Goal: Task Accomplishment & Management: Use online tool/utility

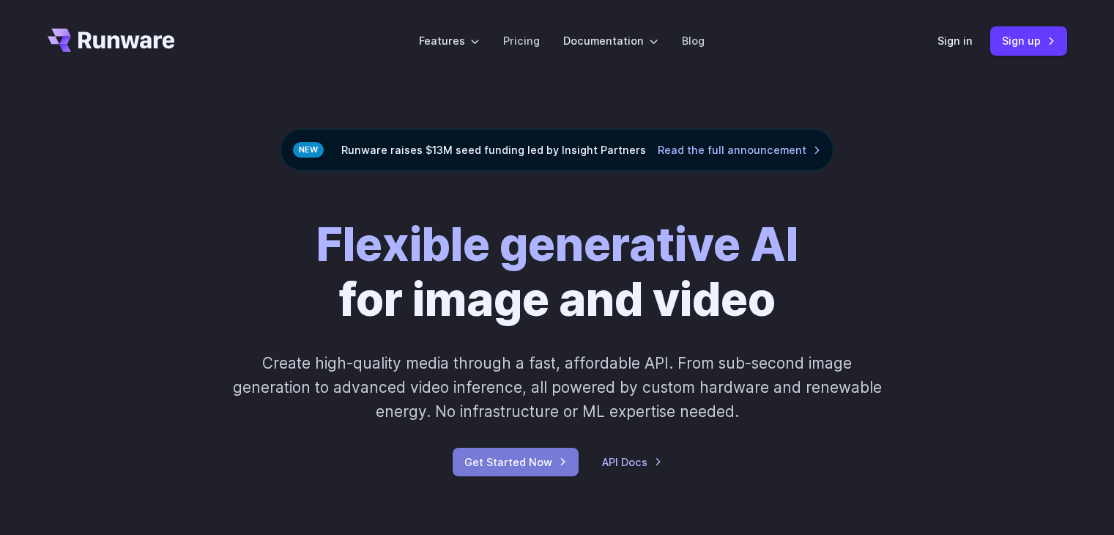
drag, startPoint x: 0, startPoint y: 0, endPoint x: 526, endPoint y: 465, distance: 702.4
click at [526, 465] on link "Get Started Now" at bounding box center [515, 461] width 126 height 29
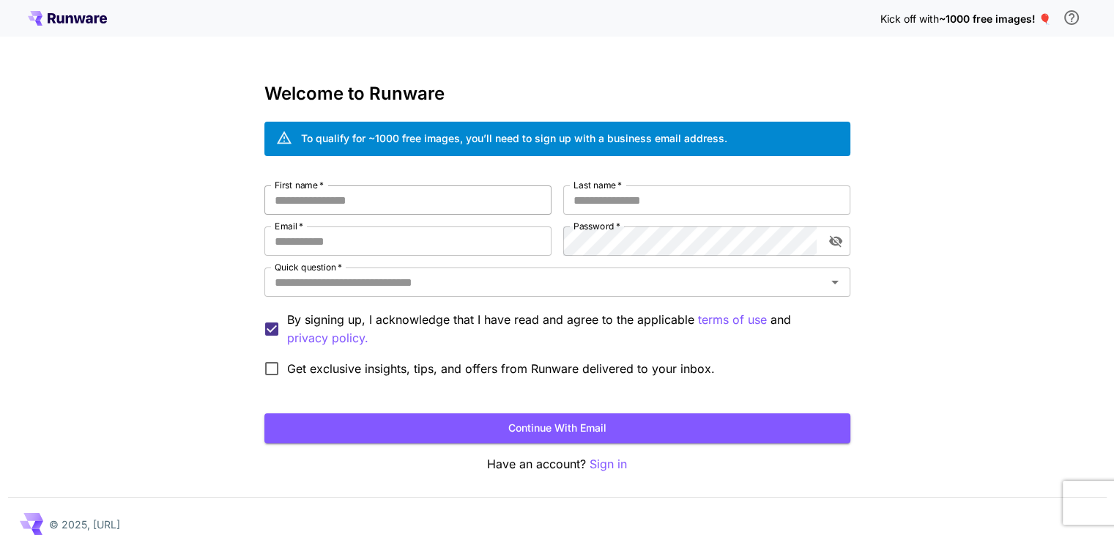
click at [439, 197] on input "First name   *" at bounding box center [407, 199] width 287 height 29
click at [447, 198] on input "First name   *" at bounding box center [407, 199] width 287 height 29
type input "****"
click at [617, 203] on input "Last name   *" at bounding box center [706, 199] width 287 height 29
type input "********"
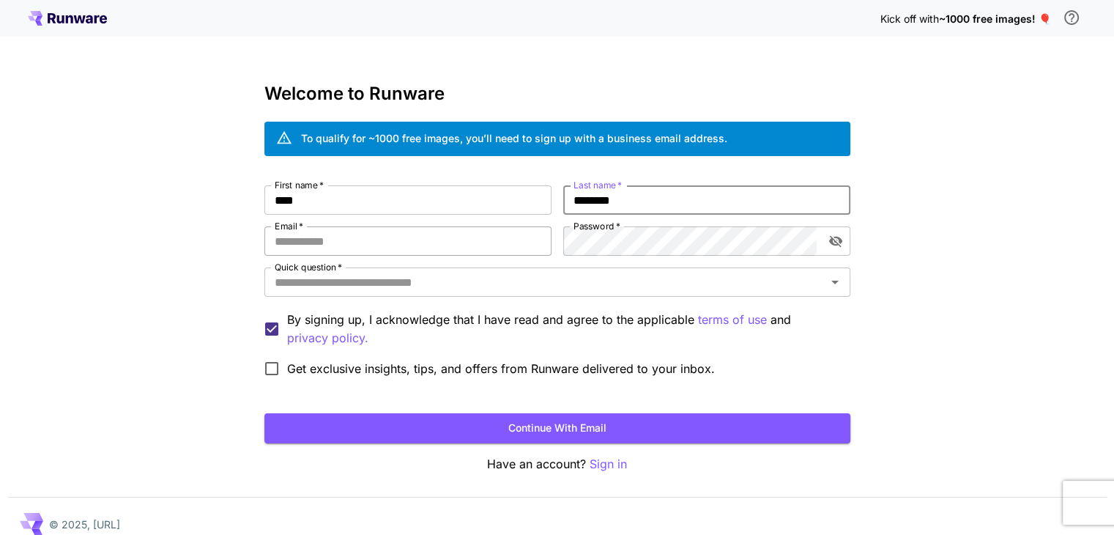
click at [395, 241] on input "Email   *" at bounding box center [407, 240] width 287 height 29
type input "*"
type input "**********"
click at [586, 274] on input "Quick question   *" at bounding box center [545, 282] width 553 height 21
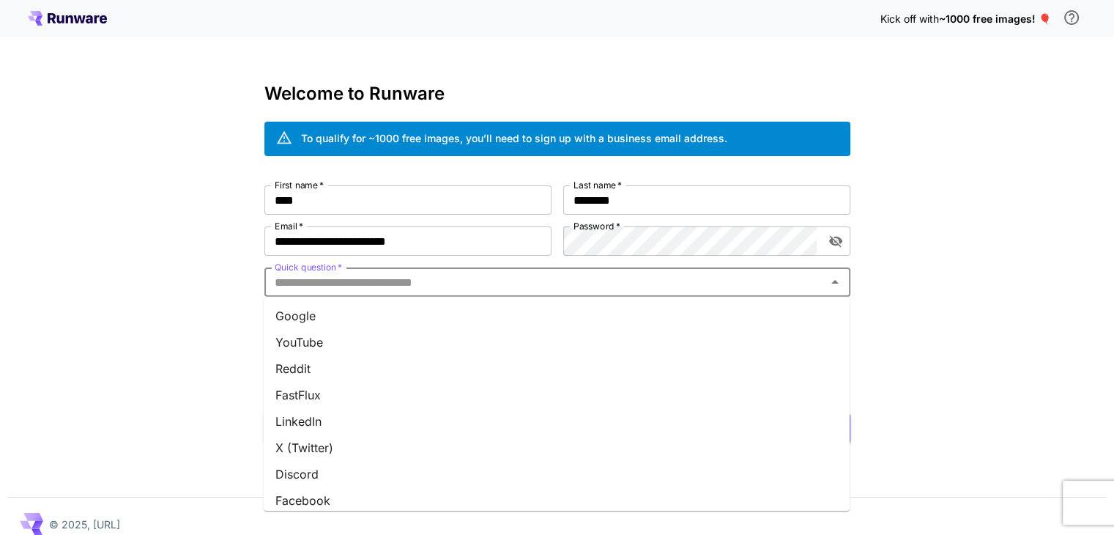
click at [416, 323] on li "Google" at bounding box center [557, 315] width 586 height 26
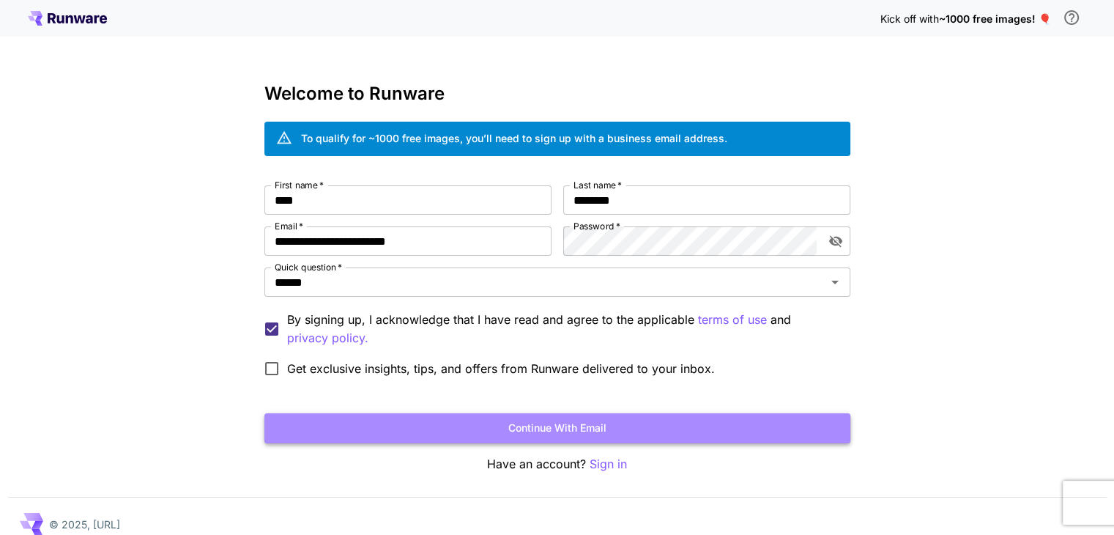
click at [338, 431] on button "Continue with email" at bounding box center [557, 428] width 586 height 30
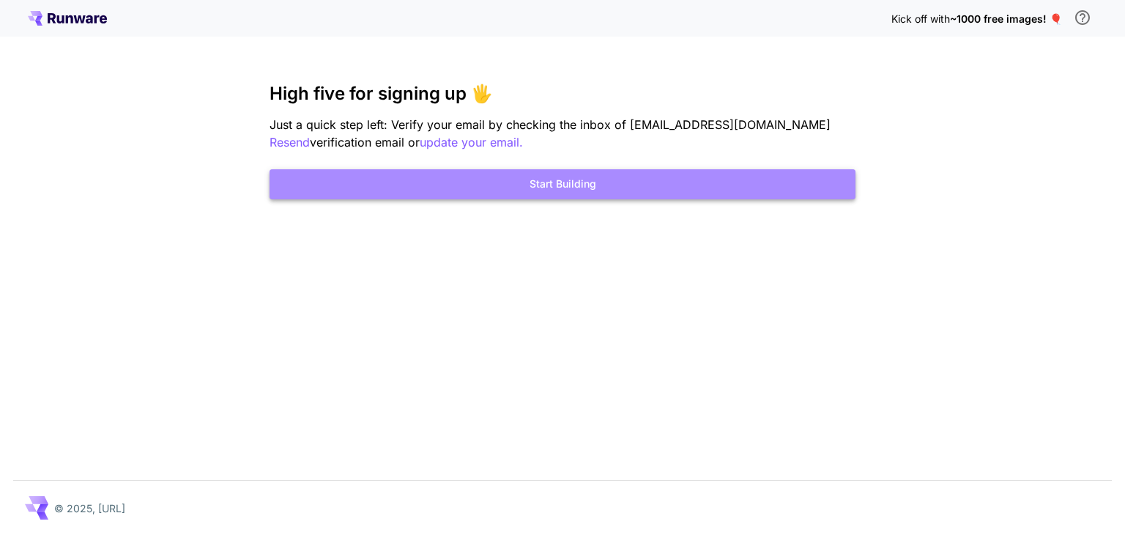
click at [651, 182] on button "Start Building" at bounding box center [562, 184] width 586 height 30
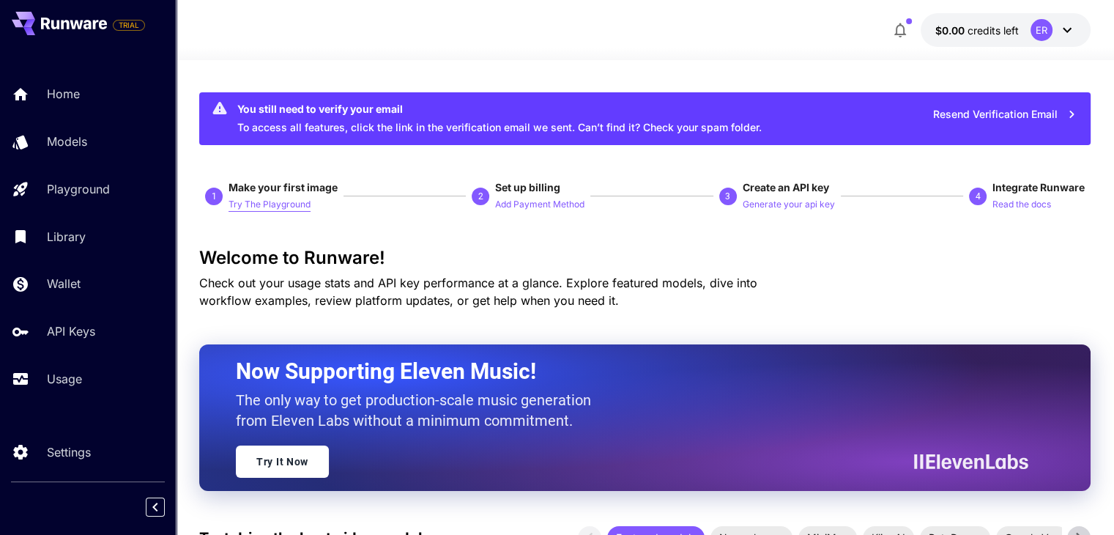
click at [277, 210] on p "Try The Playground" at bounding box center [269, 205] width 82 height 14
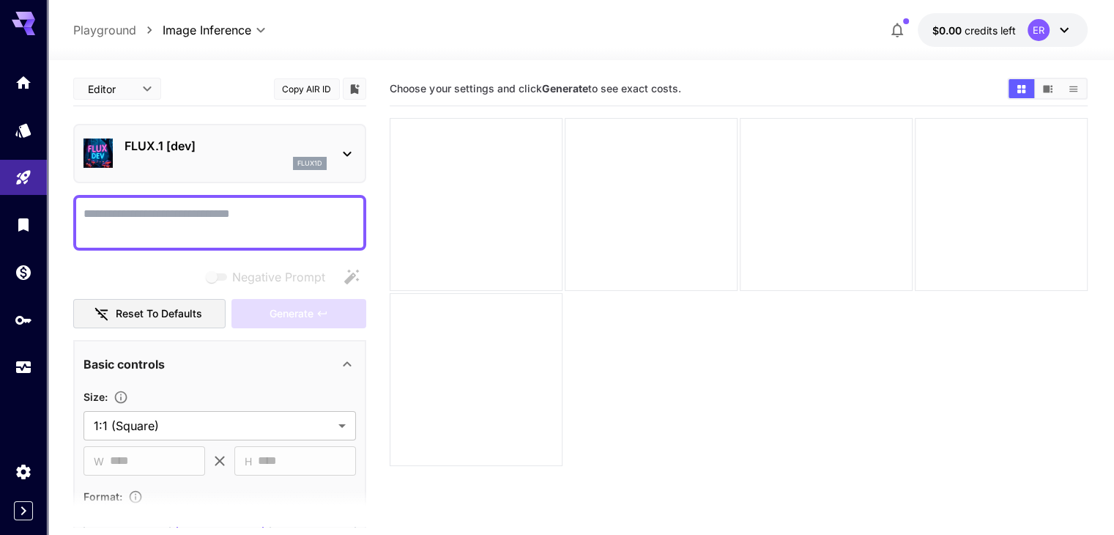
click at [346, 156] on icon at bounding box center [347, 154] width 18 height 18
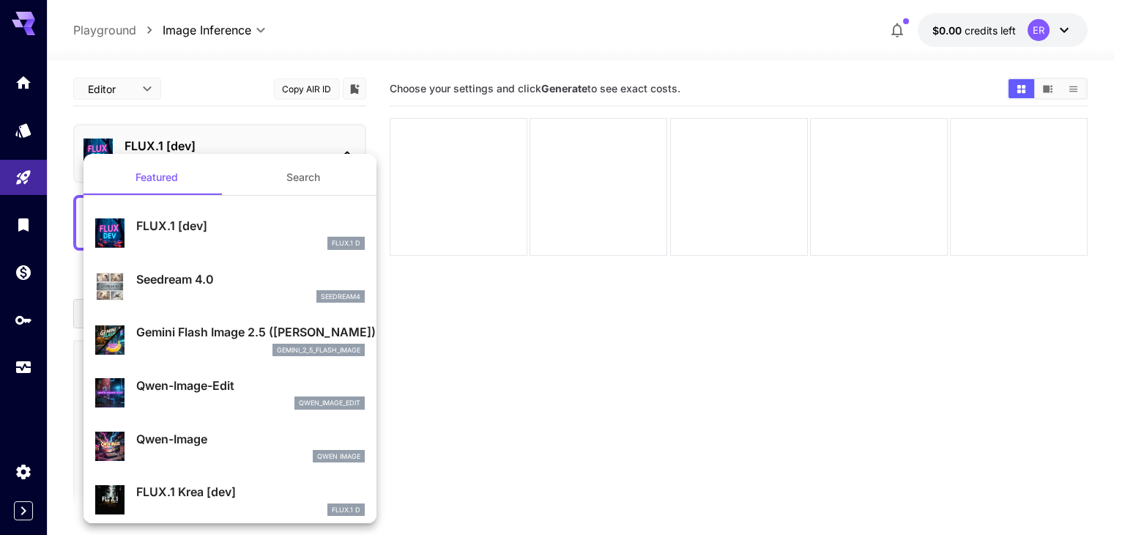
click at [369, 115] on div at bounding box center [562, 267] width 1125 height 535
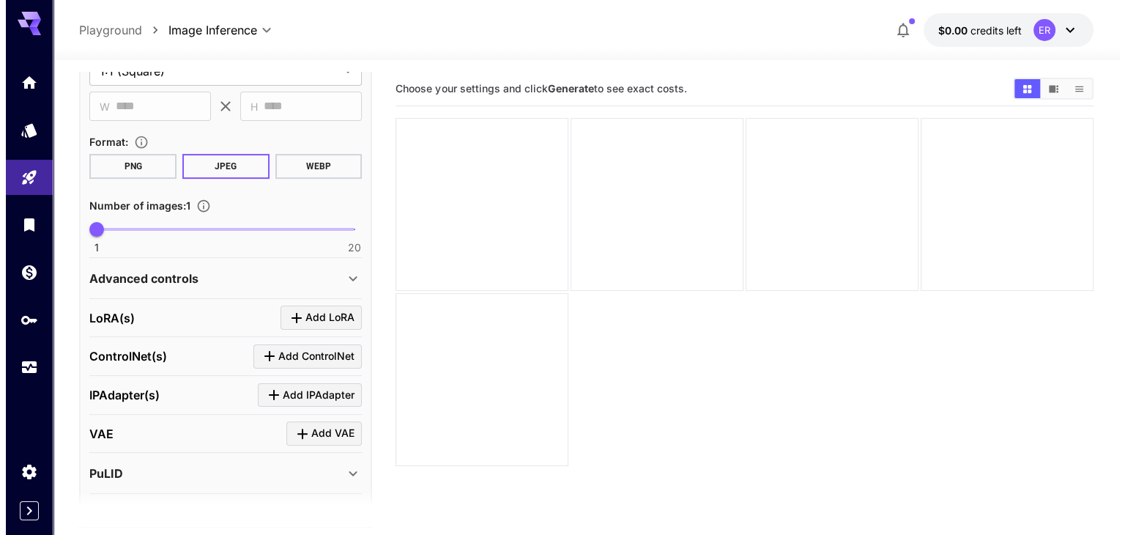
scroll to position [436, 0]
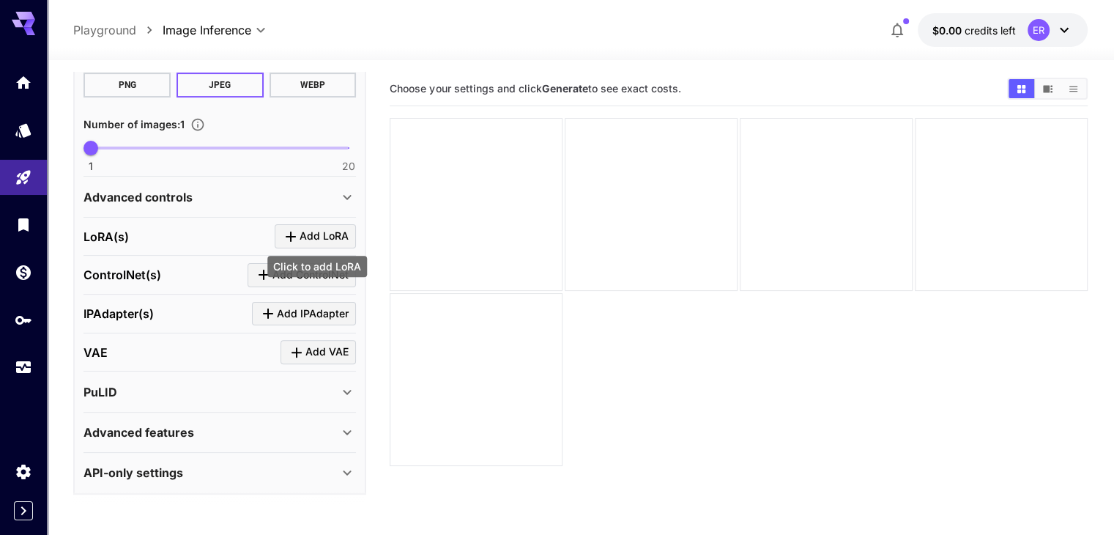
click at [349, 237] on button "Add LoRA" at bounding box center [315, 236] width 81 height 24
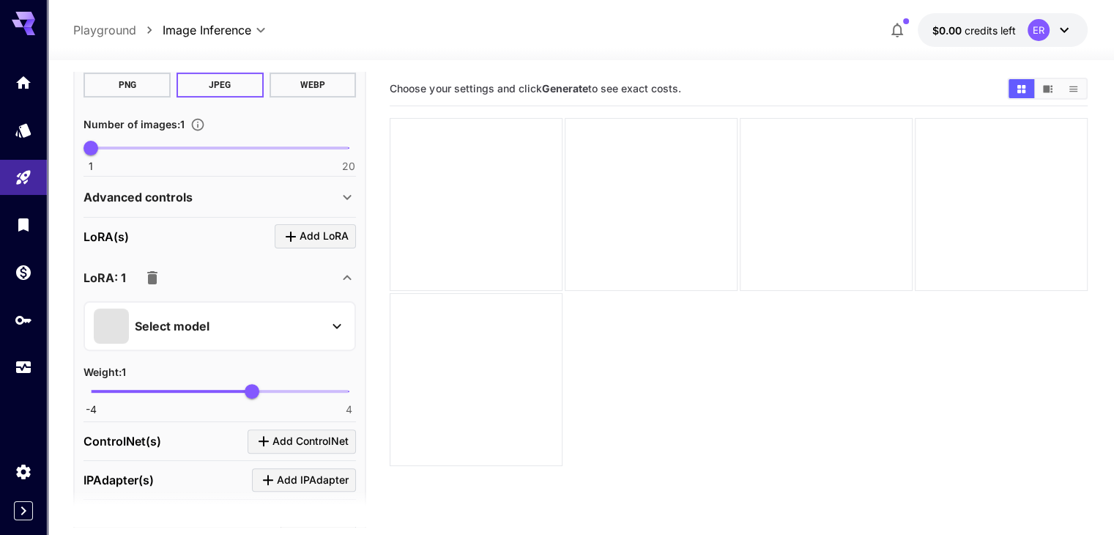
click at [326, 323] on button "Select model" at bounding box center [220, 325] width 252 height 35
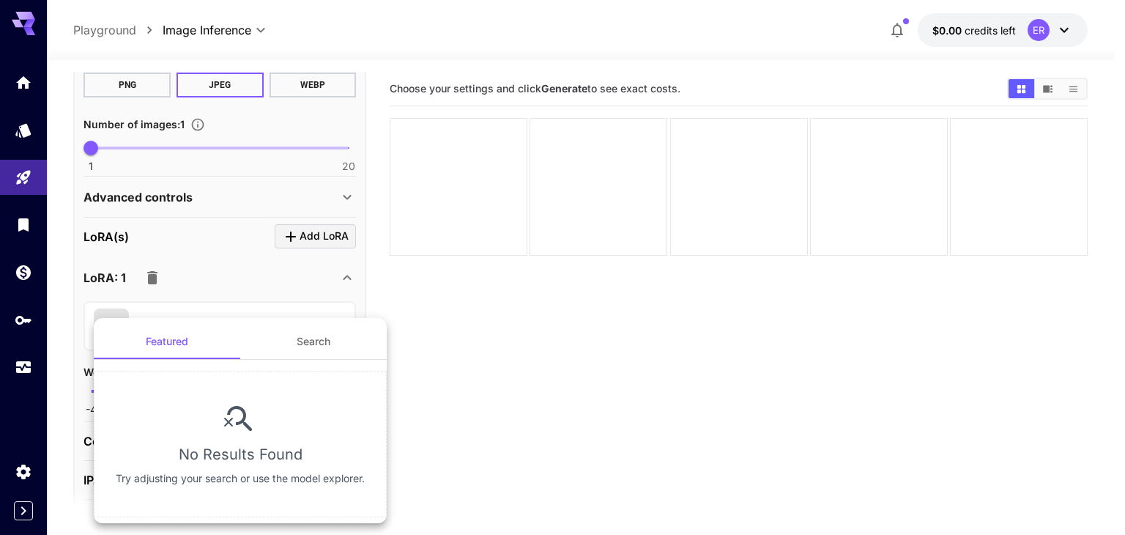
click at [305, 340] on button "Search" at bounding box center [313, 341] width 146 height 35
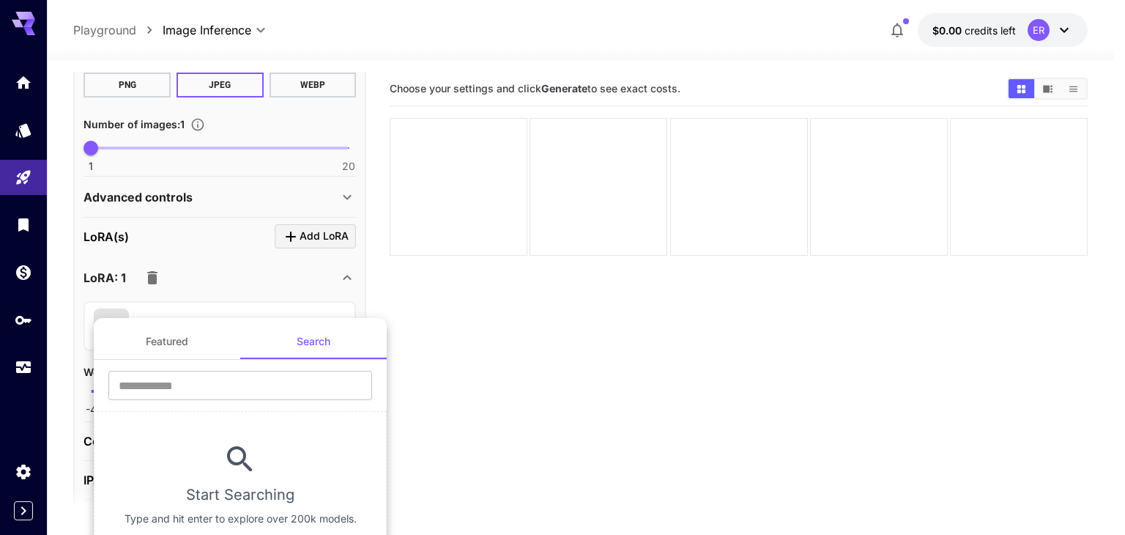
click at [212, 347] on button "Featured" at bounding box center [167, 341] width 146 height 35
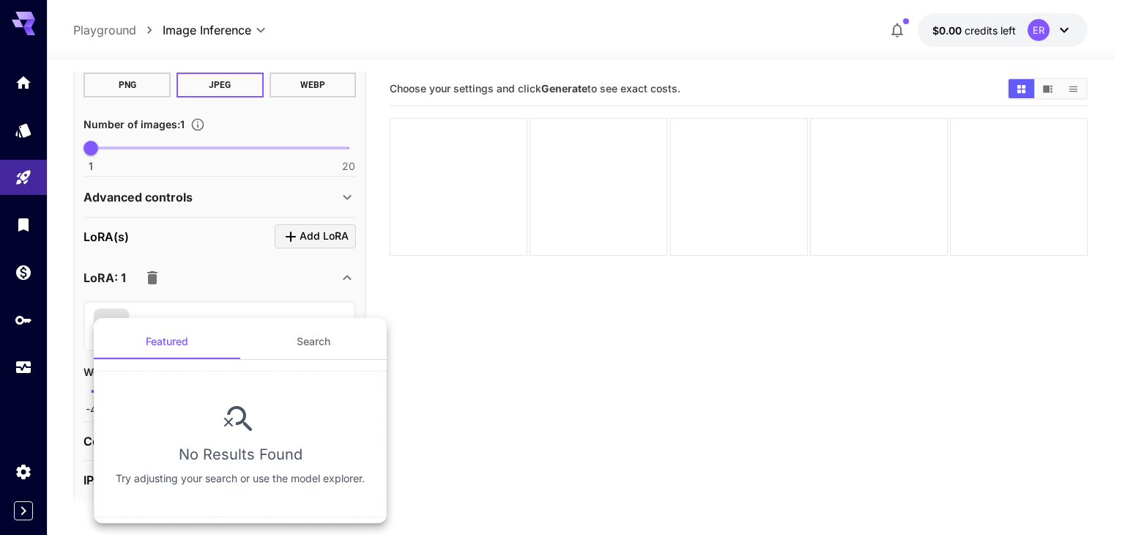
click at [305, 343] on button "Search" at bounding box center [313, 341] width 146 height 35
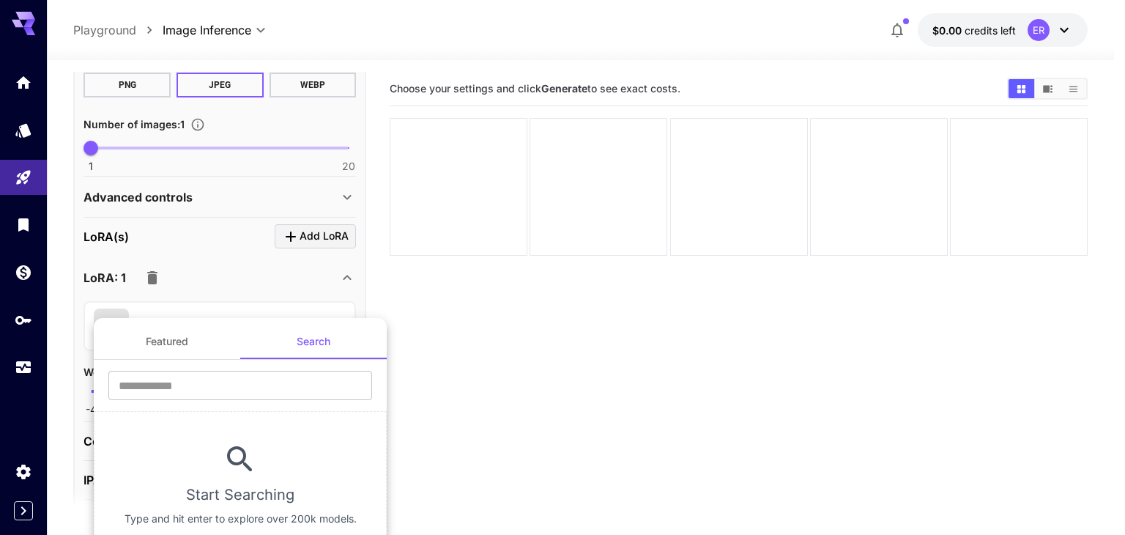
click at [182, 338] on button "Featured" at bounding box center [167, 341] width 146 height 35
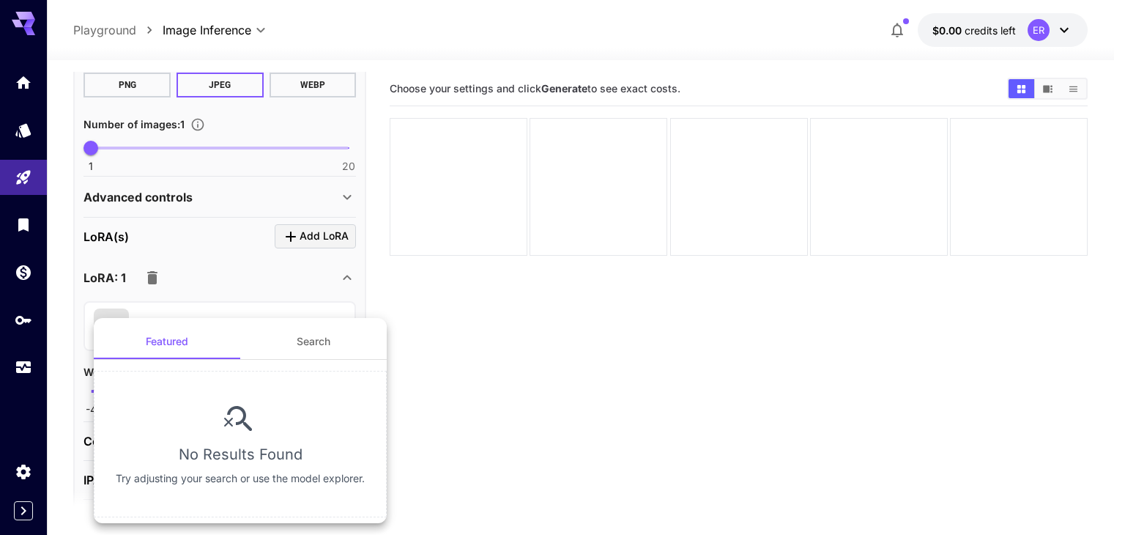
click at [334, 355] on button "Search" at bounding box center [313, 341] width 146 height 35
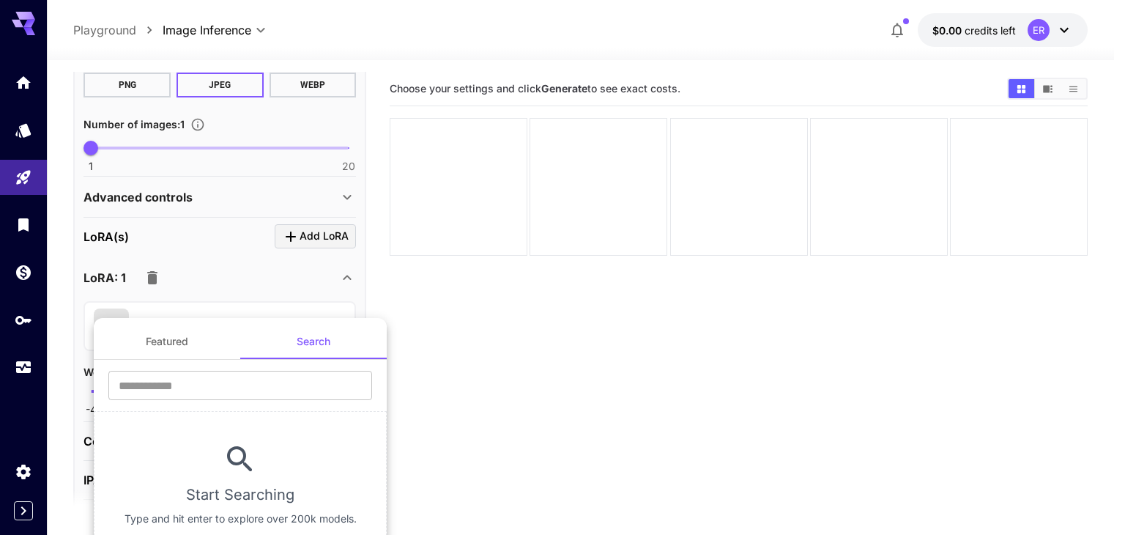
click at [29, 88] on div at bounding box center [562, 267] width 1125 height 535
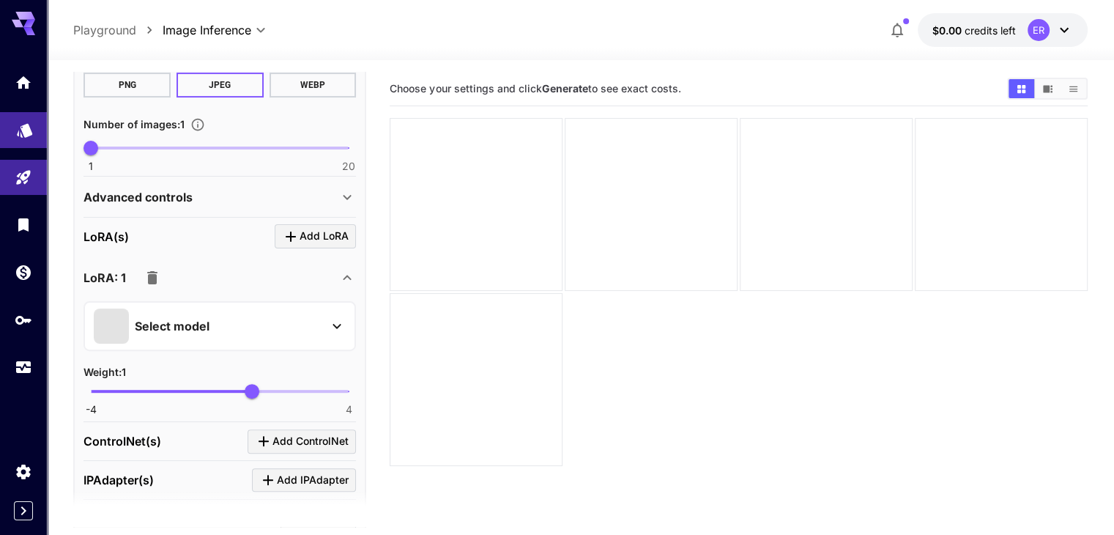
click at [15, 132] on link at bounding box center [23, 130] width 47 height 36
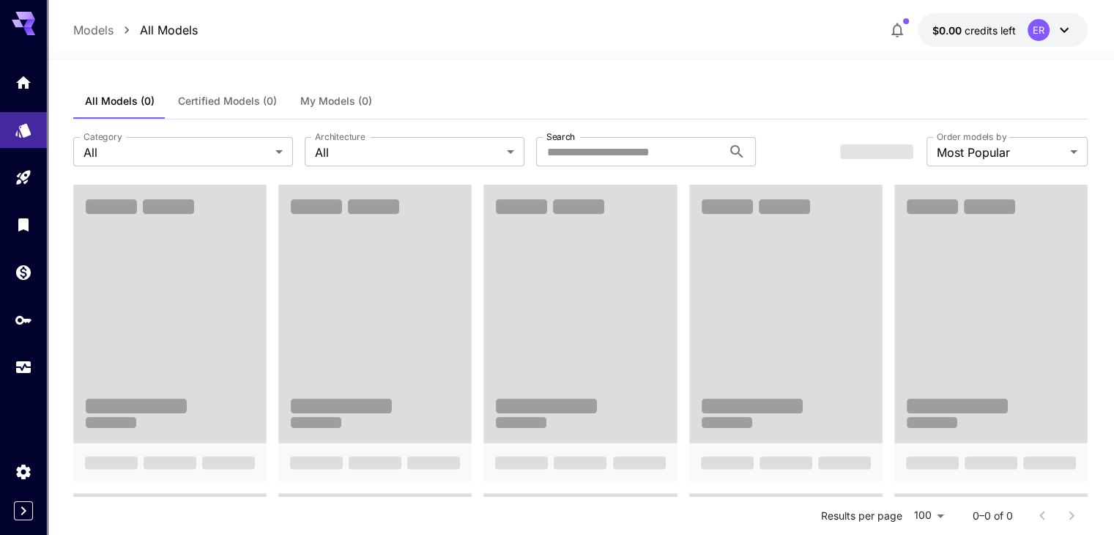
click at [1066, 36] on icon at bounding box center [1064, 30] width 18 height 18
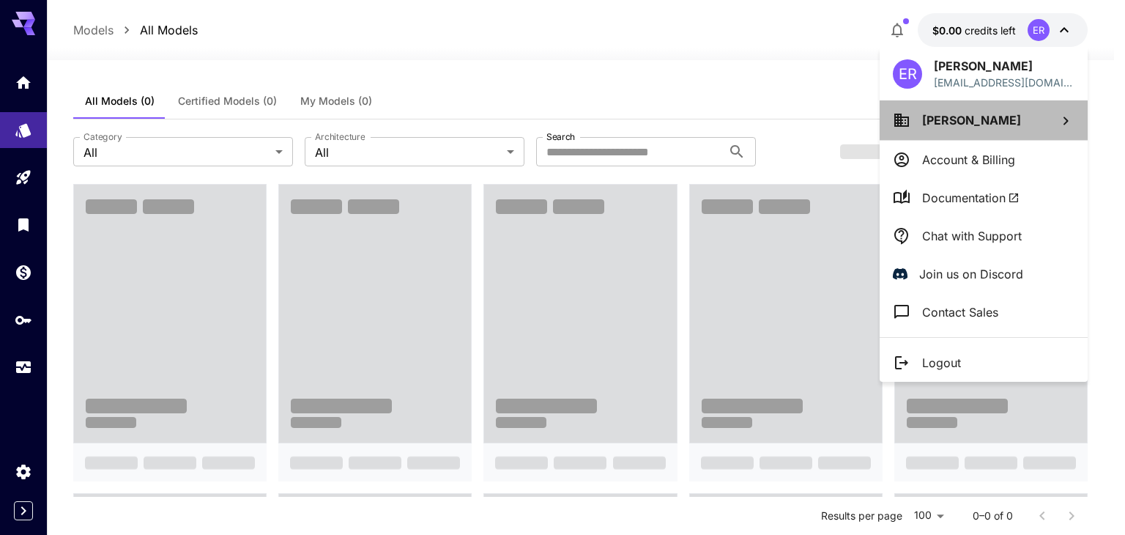
click at [978, 130] on li "[PERSON_NAME]" at bounding box center [983, 120] width 208 height 40
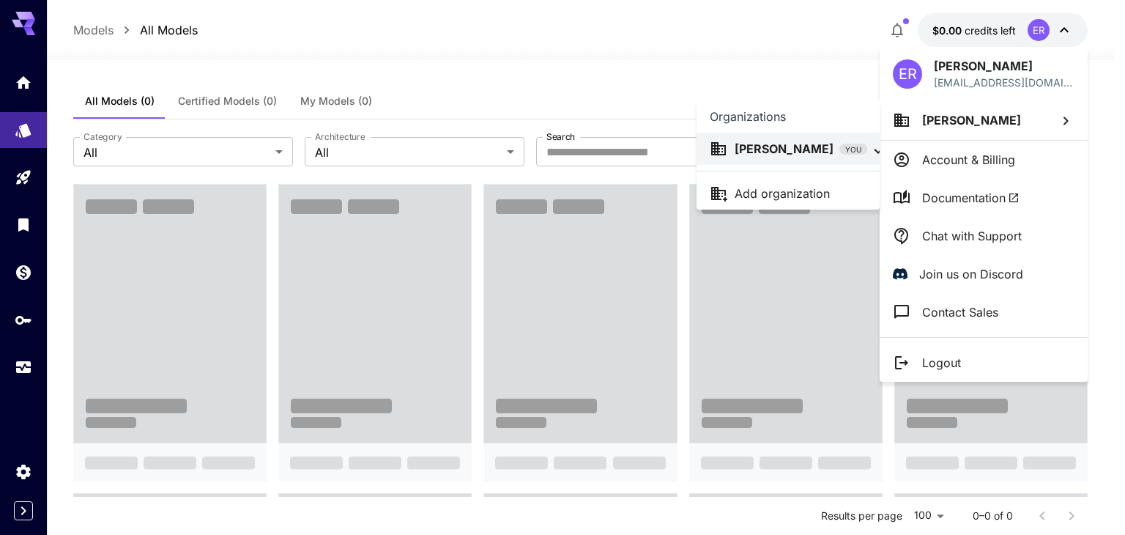
click at [23, 94] on div at bounding box center [562, 267] width 1125 height 535
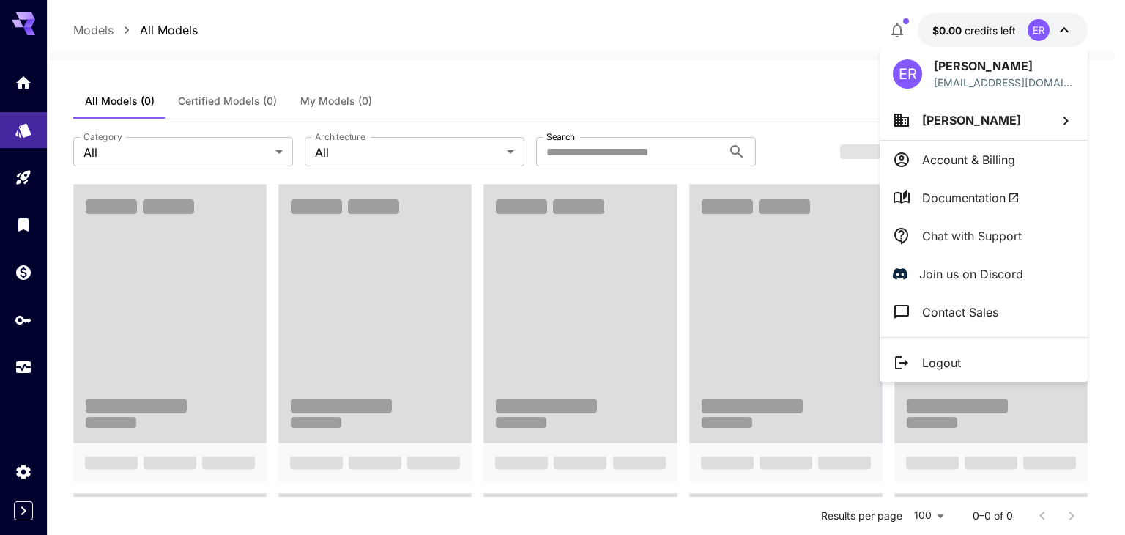
click at [28, 179] on div at bounding box center [562, 267] width 1125 height 535
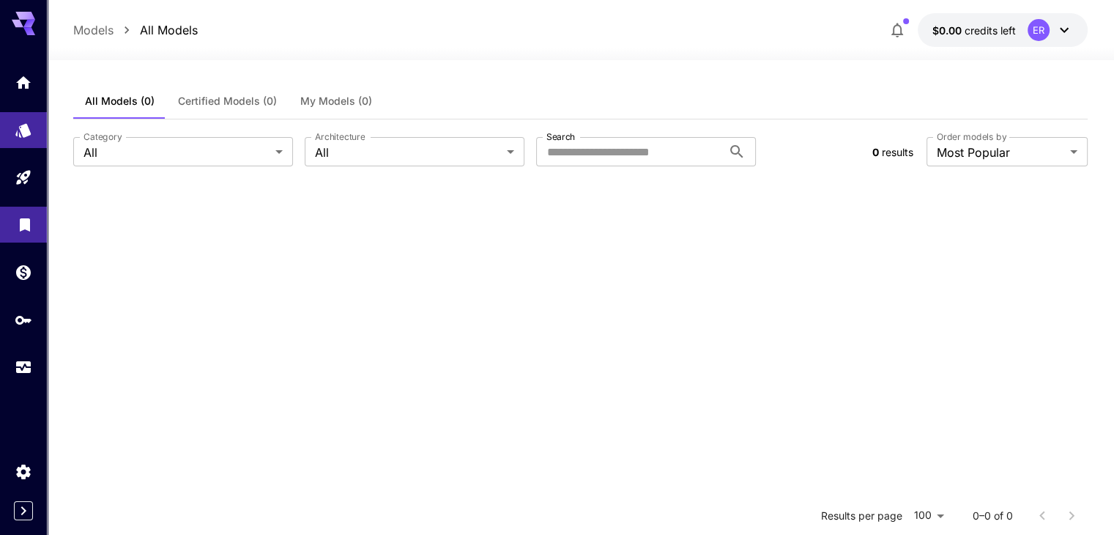
drag, startPoint x: 23, startPoint y: 235, endPoint x: 26, endPoint y: 209, distance: 26.5
click at [23, 235] on link at bounding box center [23, 224] width 47 height 36
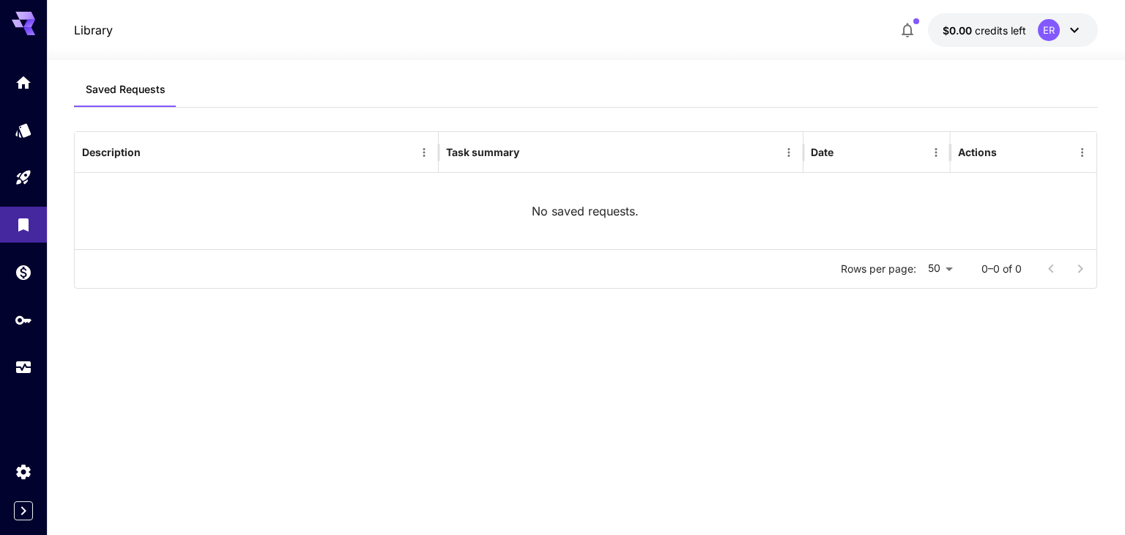
drag, startPoint x: 26, startPoint y: 60, endPoint x: 130, endPoint y: 28, distance: 108.1
click at [141, 29] on div "Library $0.00 credits left ER" at bounding box center [586, 30] width 1024 height 34
click at [38, 89] on link at bounding box center [23, 82] width 47 height 36
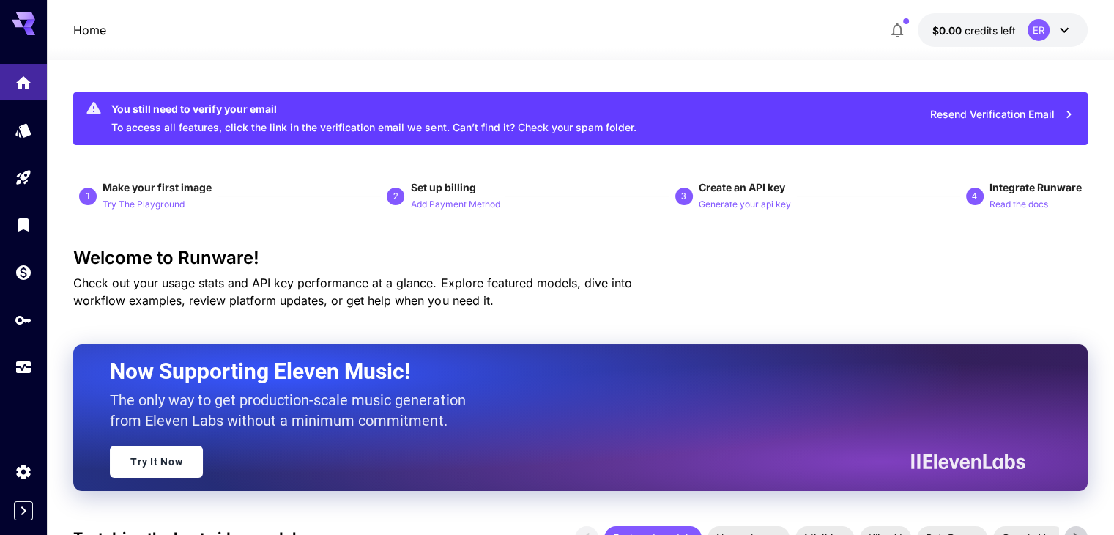
click at [1076, 33] on button "$0.00 credits left ER" at bounding box center [1002, 30] width 170 height 34
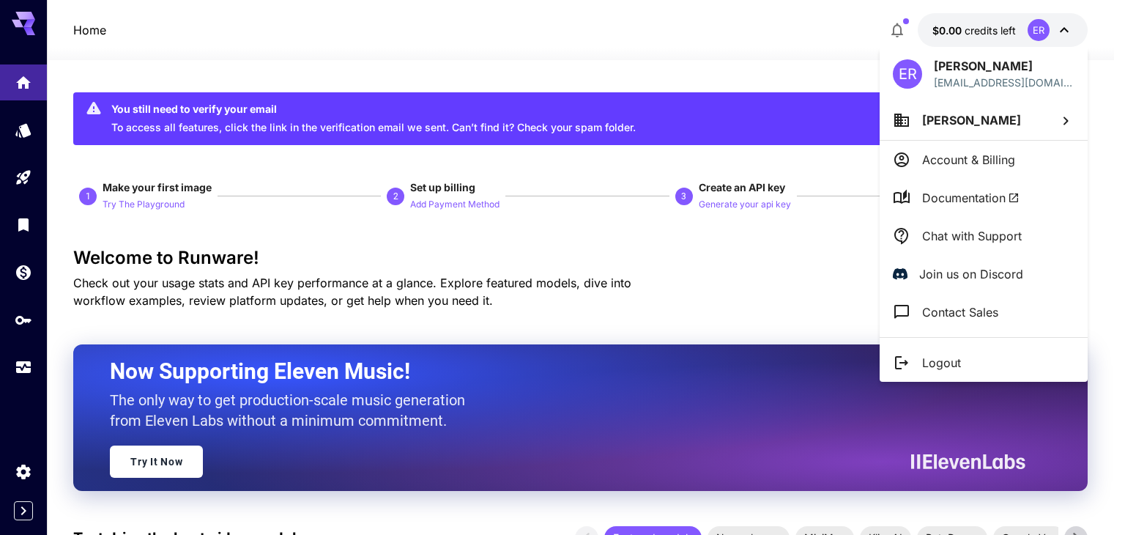
click at [1046, 123] on li "[PERSON_NAME]" at bounding box center [983, 120] width 208 height 40
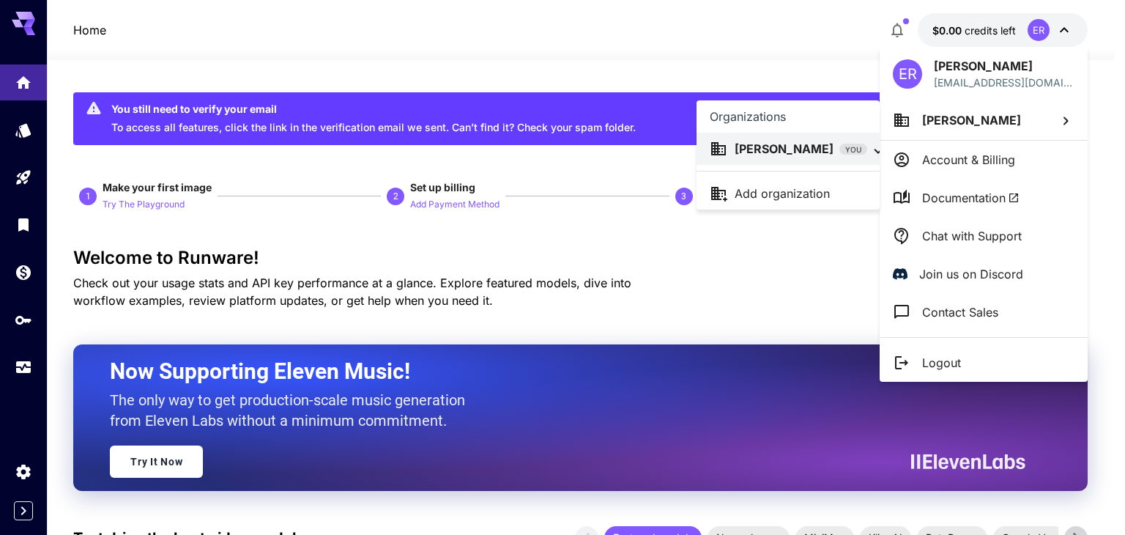
click at [25, 144] on div at bounding box center [562, 267] width 1125 height 535
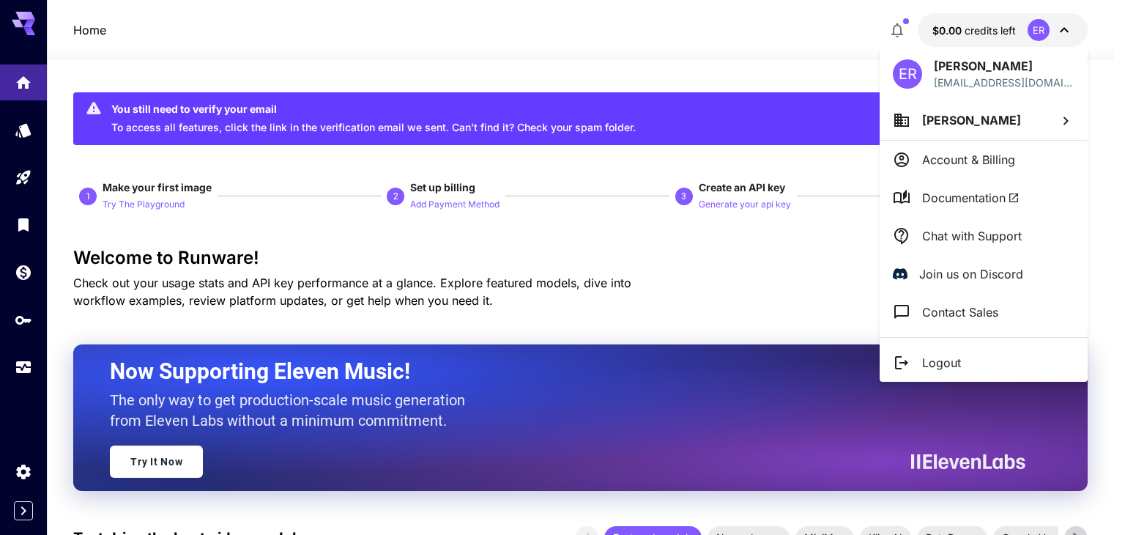
click at [69, 100] on div at bounding box center [562, 267] width 1125 height 535
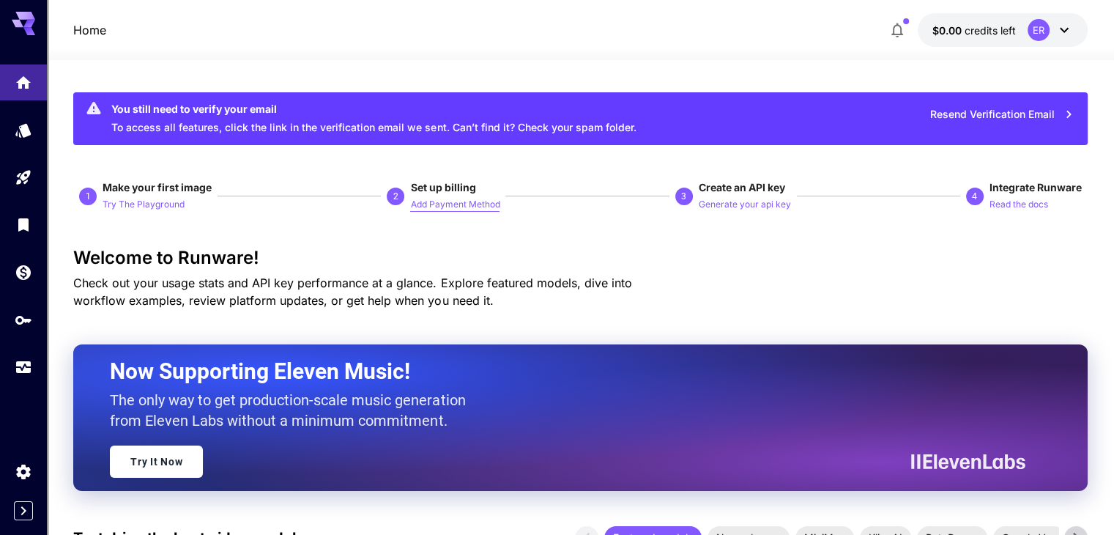
click at [433, 199] on p "Add Payment Method" at bounding box center [454, 205] width 89 height 14
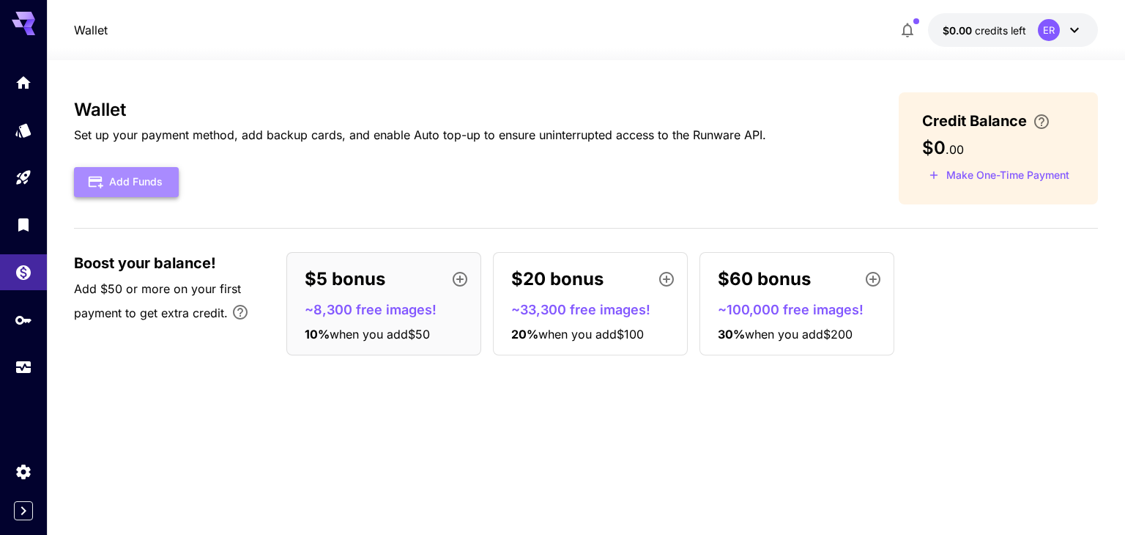
click at [162, 185] on button "Add Funds" at bounding box center [126, 182] width 105 height 30
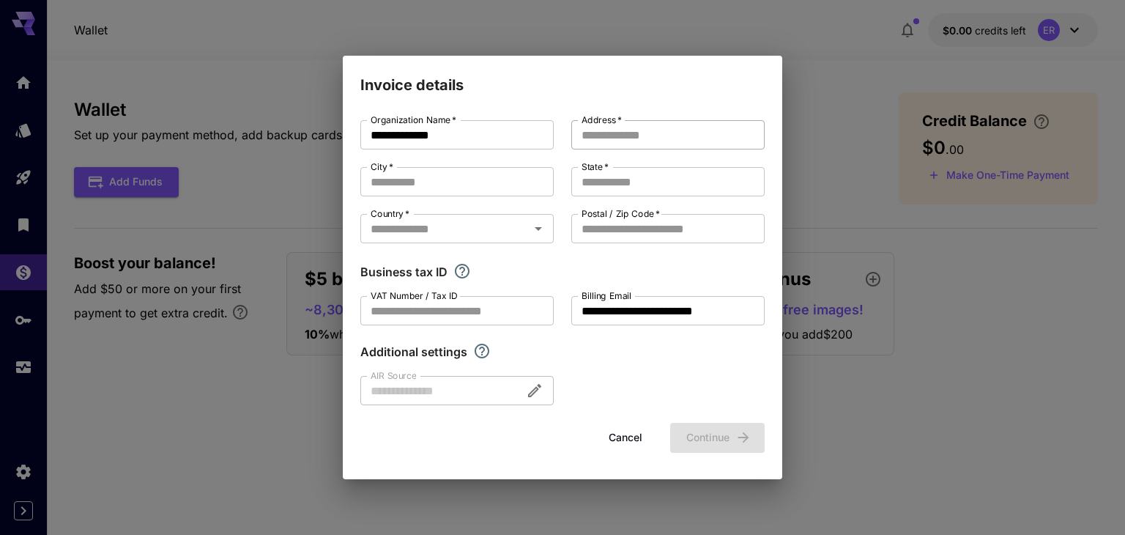
click at [604, 133] on input "Address   *" at bounding box center [667, 134] width 193 height 29
click at [612, 134] on input "Address   *" at bounding box center [667, 134] width 193 height 29
type input "**********"
click at [492, 184] on input "City   *" at bounding box center [456, 181] width 193 height 29
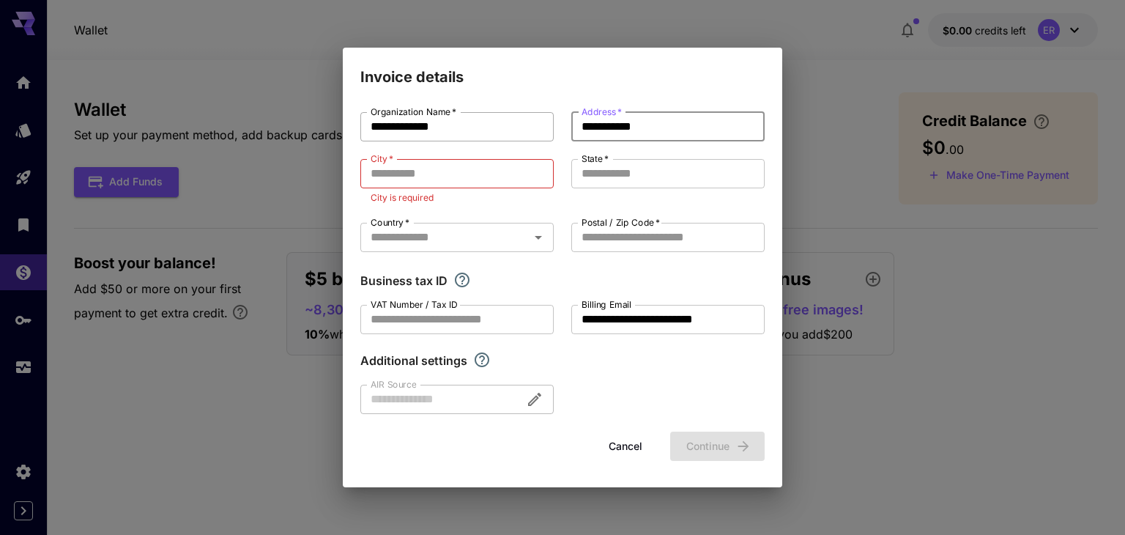
drag, startPoint x: 635, startPoint y: 137, endPoint x: 524, endPoint y: 130, distance: 111.5
click at [524, 130] on div "**********" at bounding box center [562, 263] width 404 height 302
click at [487, 175] on input "City   *" at bounding box center [456, 173] width 193 height 29
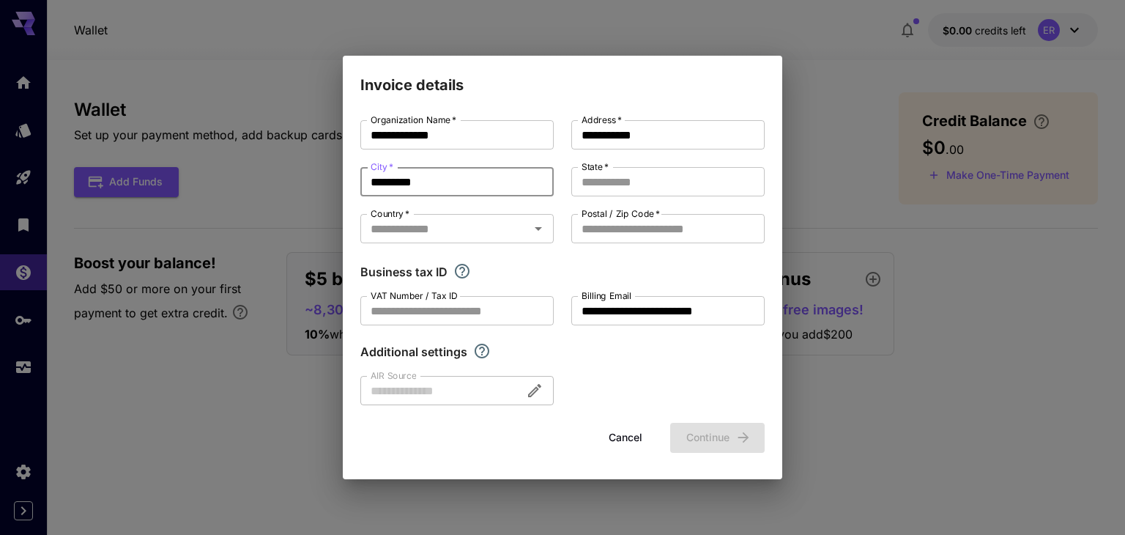
type input "*********"
click at [652, 161] on div "**********" at bounding box center [562, 262] width 404 height 285
click at [623, 182] on input "State   *" at bounding box center [667, 181] width 193 height 29
type input "**"
drag, startPoint x: 440, startPoint y: 232, endPoint x: 463, endPoint y: 230, distance: 22.8
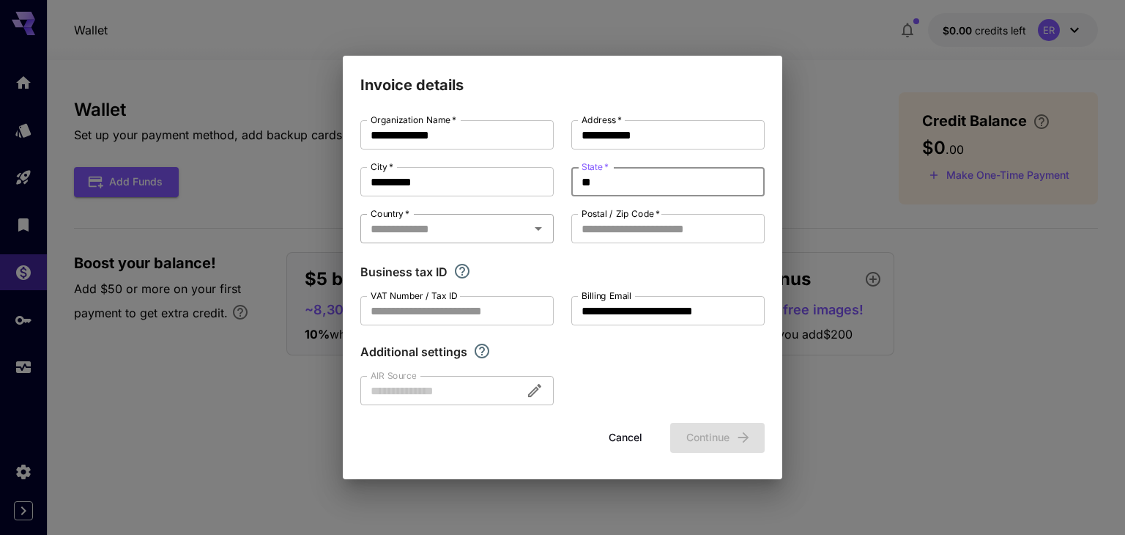
click at [440, 232] on input "Country   *" at bounding box center [445, 228] width 160 height 21
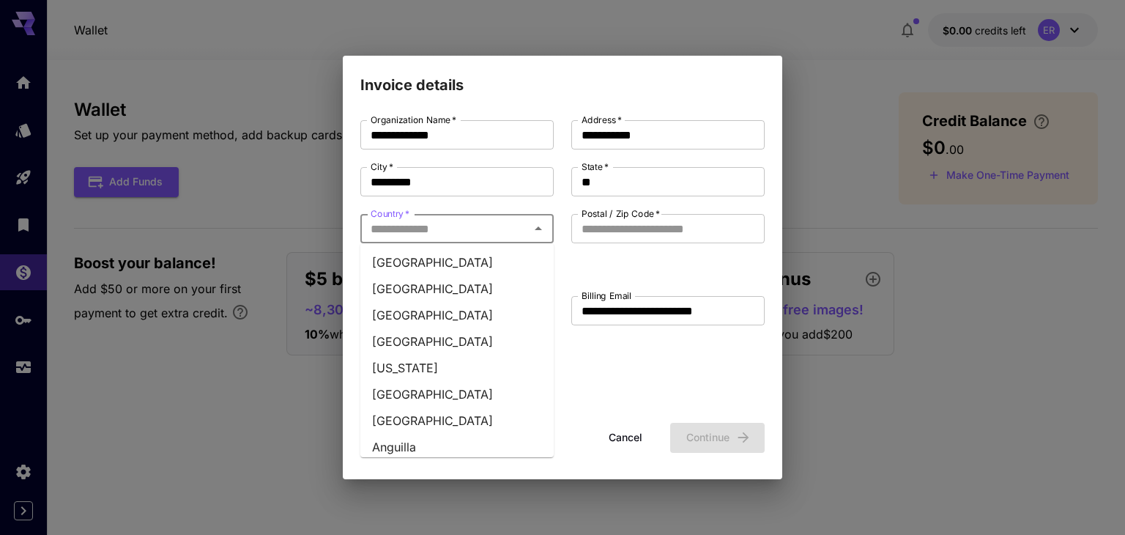
type input "******"
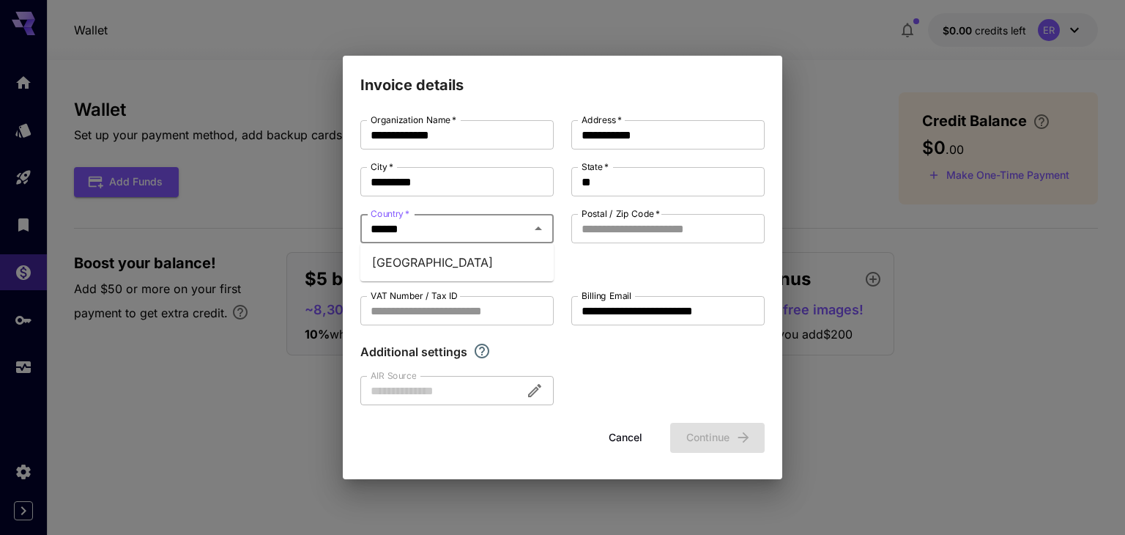
click at [501, 260] on li "[GEOGRAPHIC_DATA]" at bounding box center [456, 262] width 193 height 26
click at [615, 252] on div "**********" at bounding box center [562, 262] width 404 height 285
click at [641, 229] on input "Postal / Zip Code   *" at bounding box center [667, 228] width 193 height 29
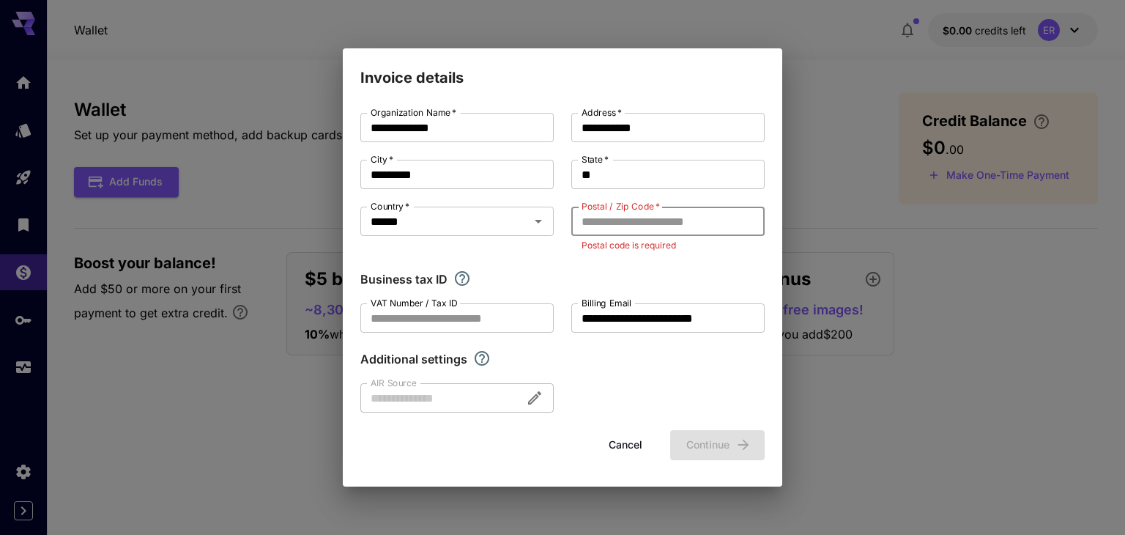
paste input "*******"
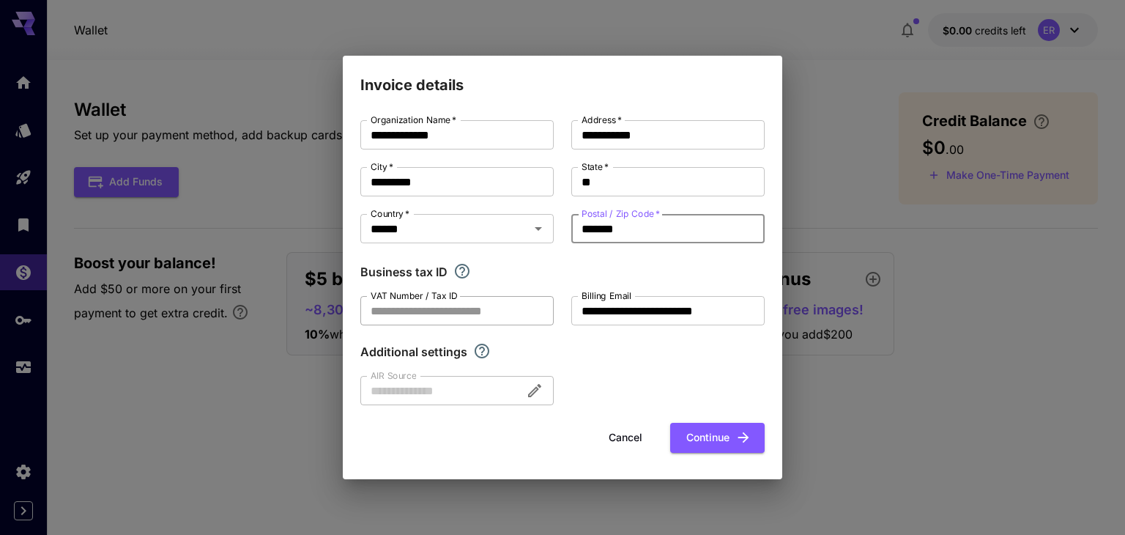
type input "*******"
click at [488, 309] on input "VAT Number / Tax ID" at bounding box center [456, 310] width 193 height 29
click at [556, 351] on div "Additional settings" at bounding box center [562, 352] width 404 height 18
click at [700, 427] on button "Continue" at bounding box center [717, 437] width 94 height 30
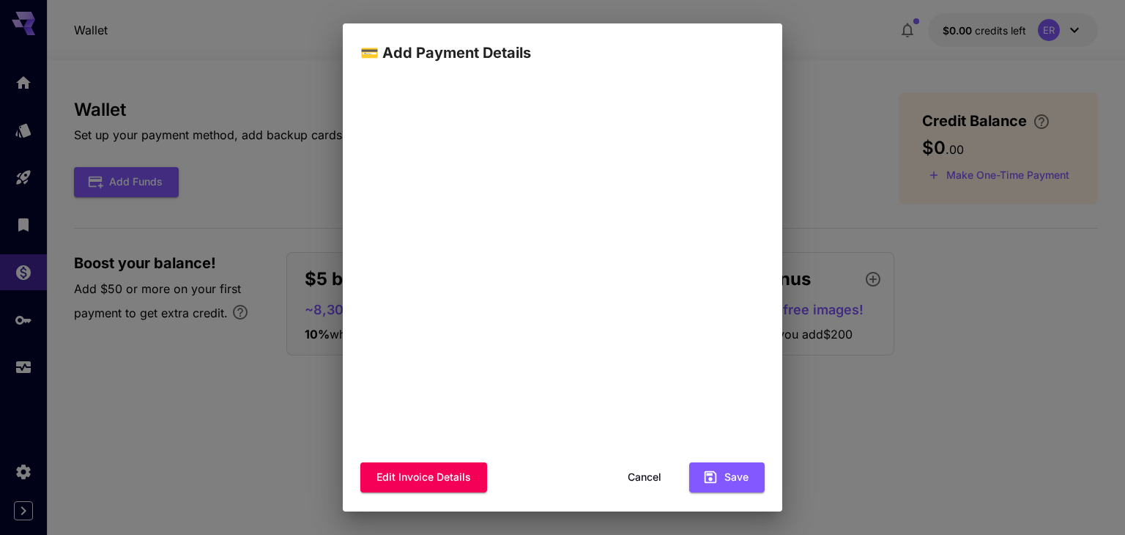
scroll to position [139, 0]
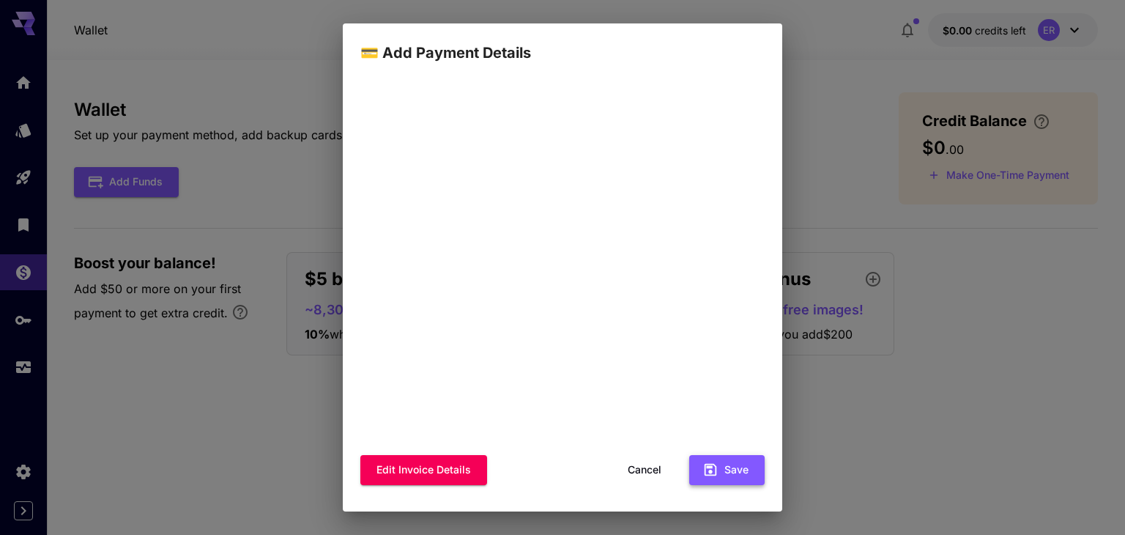
click at [730, 477] on button "Save" at bounding box center [726, 470] width 75 height 30
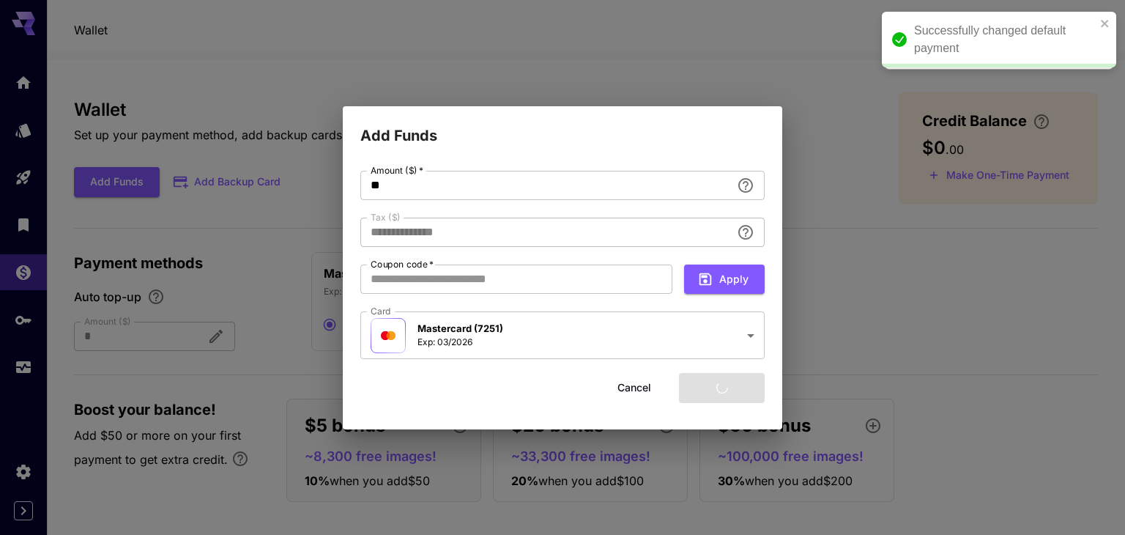
type input "****"
drag, startPoint x: 392, startPoint y: 194, endPoint x: 324, endPoint y: 195, distance: 68.1
click at [324, 195] on div "**********" at bounding box center [562, 267] width 1125 height 535
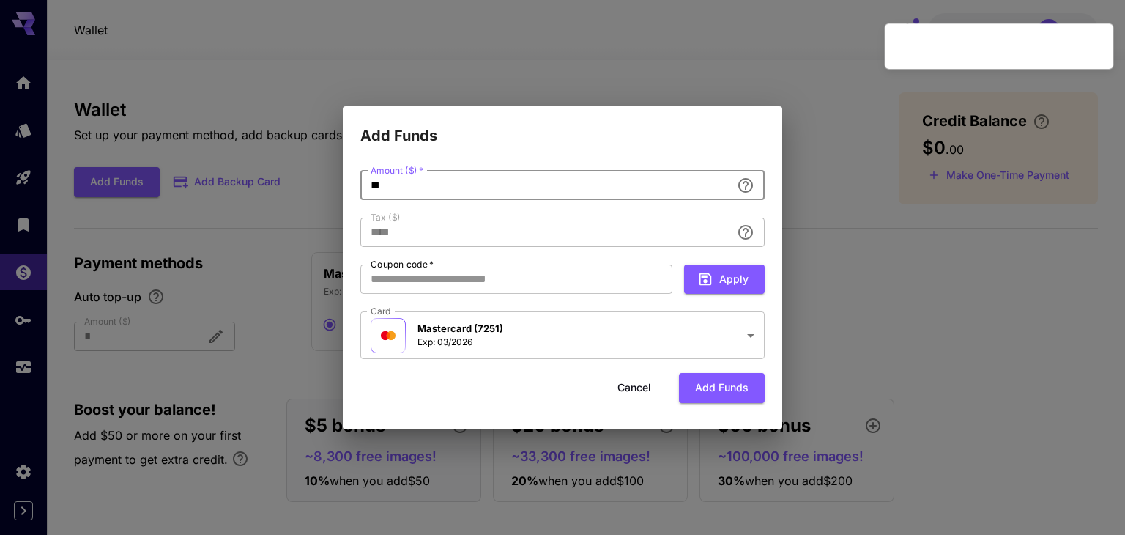
type input "*"
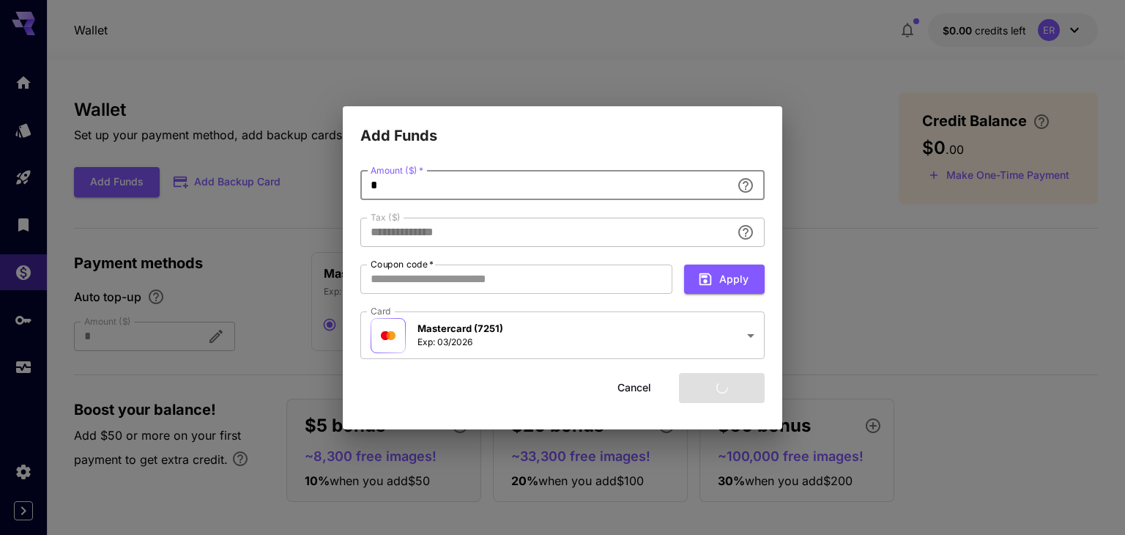
type input "****"
click at [517, 154] on div "**********" at bounding box center [562, 288] width 439 height 282
drag, startPoint x: 460, startPoint y: 188, endPoint x: 291, endPoint y: 188, distance: 169.1
click at [291, 188] on div "**********" at bounding box center [562, 267] width 1125 height 535
type input "*"
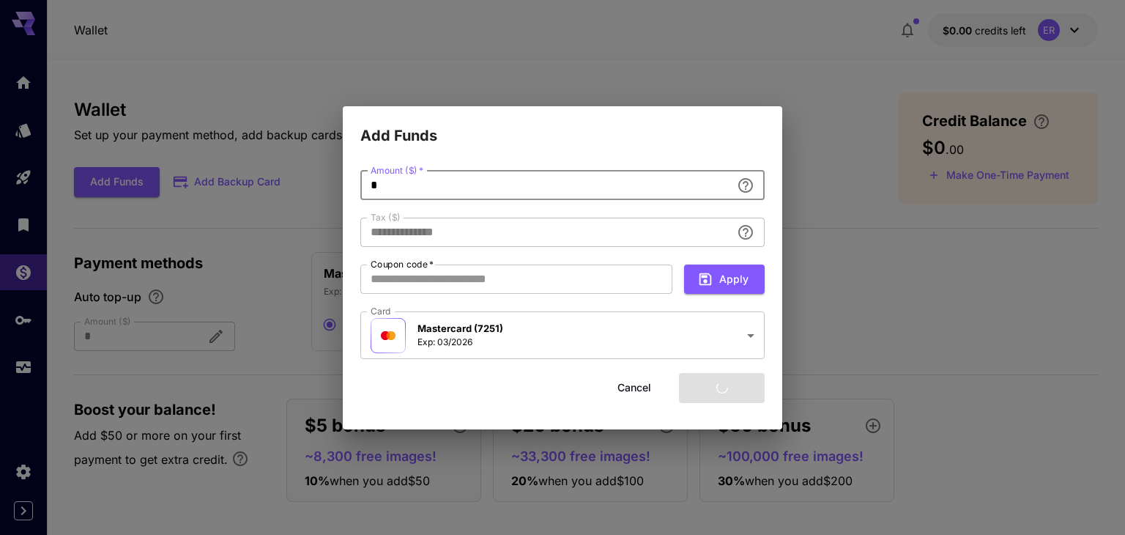
type input "****"
type input "*"
click at [727, 389] on button "Add funds" at bounding box center [722, 388] width 86 height 30
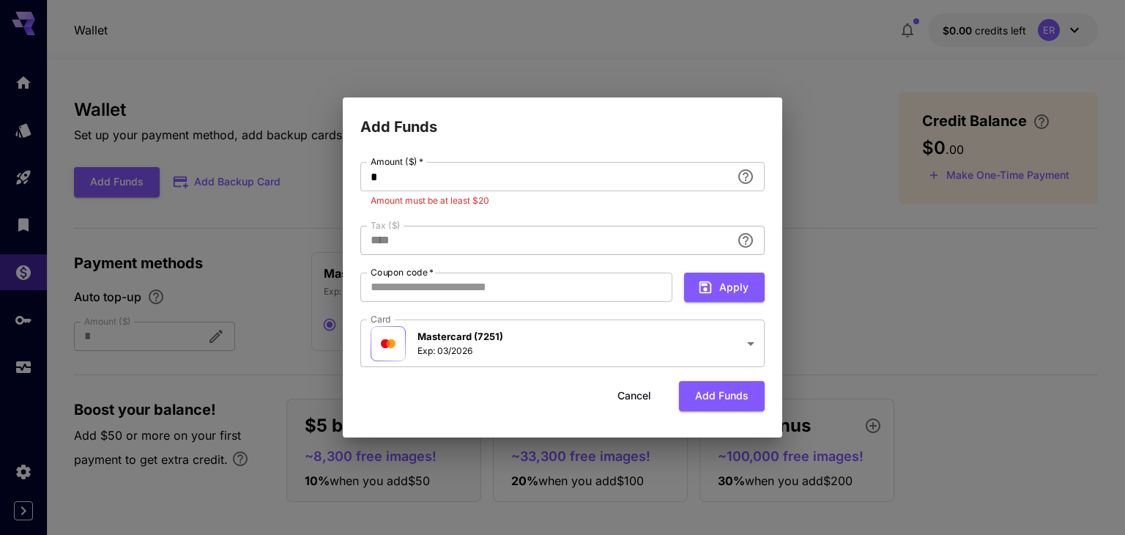
click at [838, 264] on div "**********" at bounding box center [562, 267] width 1125 height 535
click at [815, 143] on div "**********" at bounding box center [562, 267] width 1125 height 535
click at [644, 398] on button "Cancel" at bounding box center [634, 396] width 66 height 30
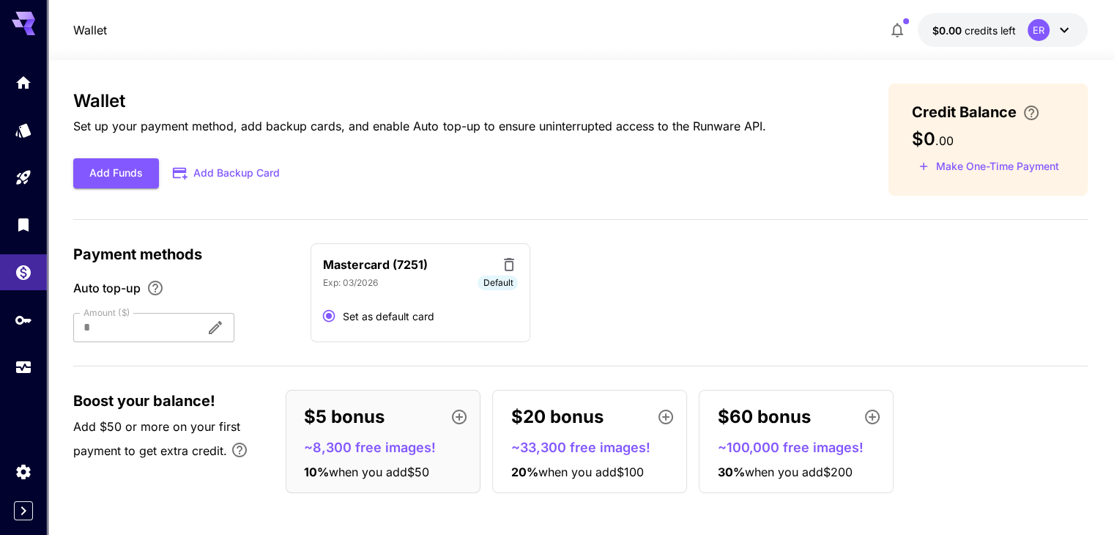
scroll to position [11, 0]
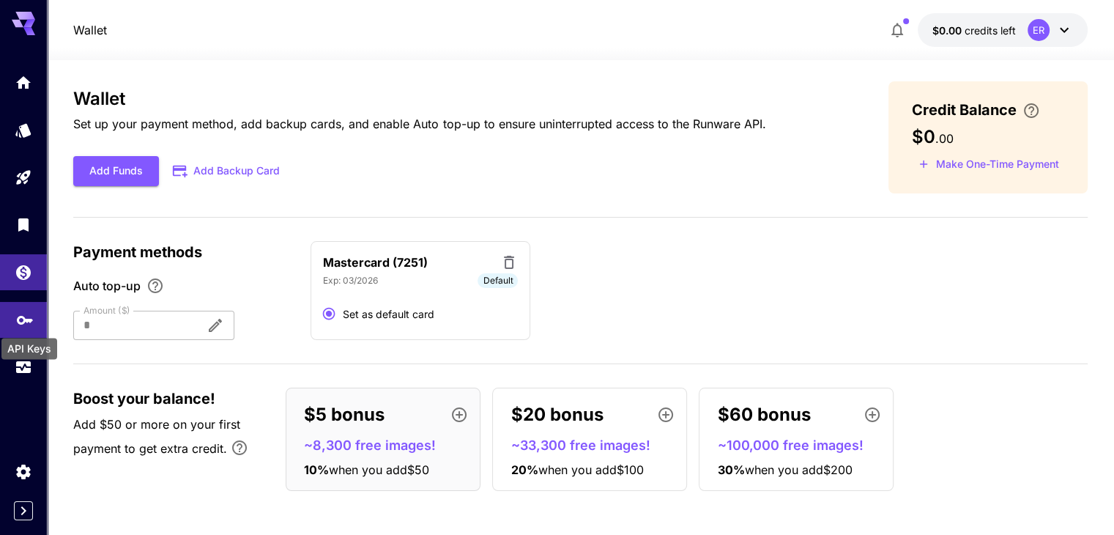
click at [23, 324] on icon "API Keys" at bounding box center [25, 315] width 18 height 18
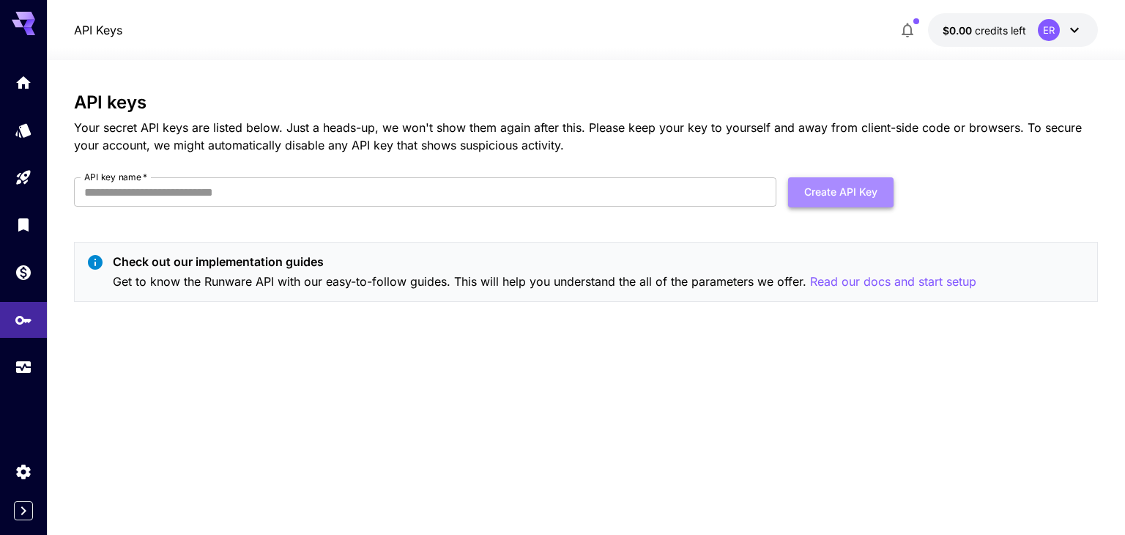
click at [834, 190] on button "Create API Key" at bounding box center [840, 192] width 105 height 30
click at [419, 188] on input "API key name   *" at bounding box center [425, 191] width 702 height 29
click at [479, 130] on p "Your secret API keys are listed below. Just a heads-up, we won't show them agai…" at bounding box center [586, 136] width 1024 height 35
click at [346, 198] on input "API key name   *" at bounding box center [425, 191] width 702 height 29
type input "**"
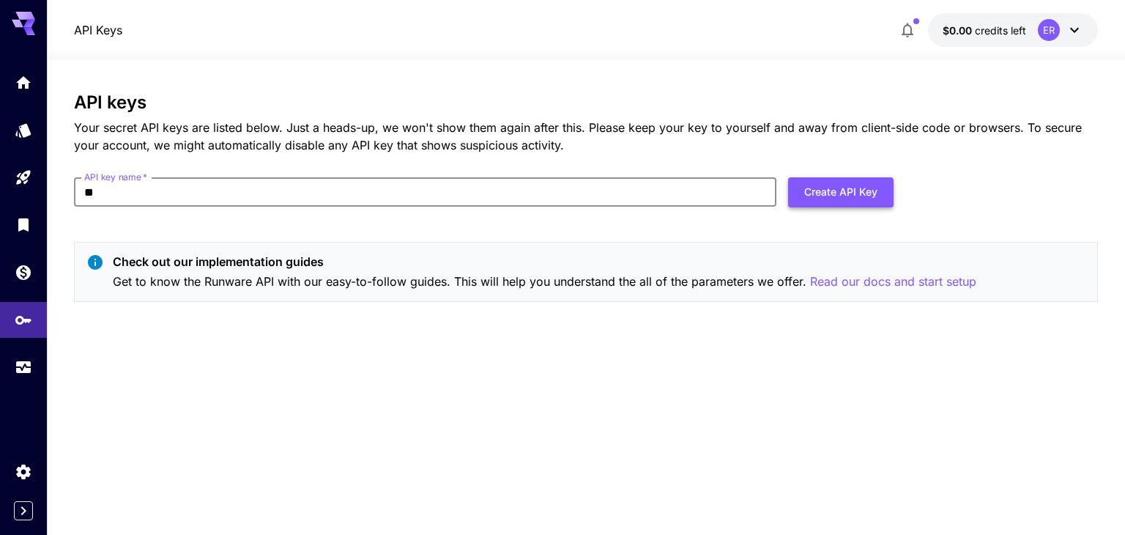
click at [854, 198] on button "Create API Key" at bounding box center [840, 192] width 105 height 30
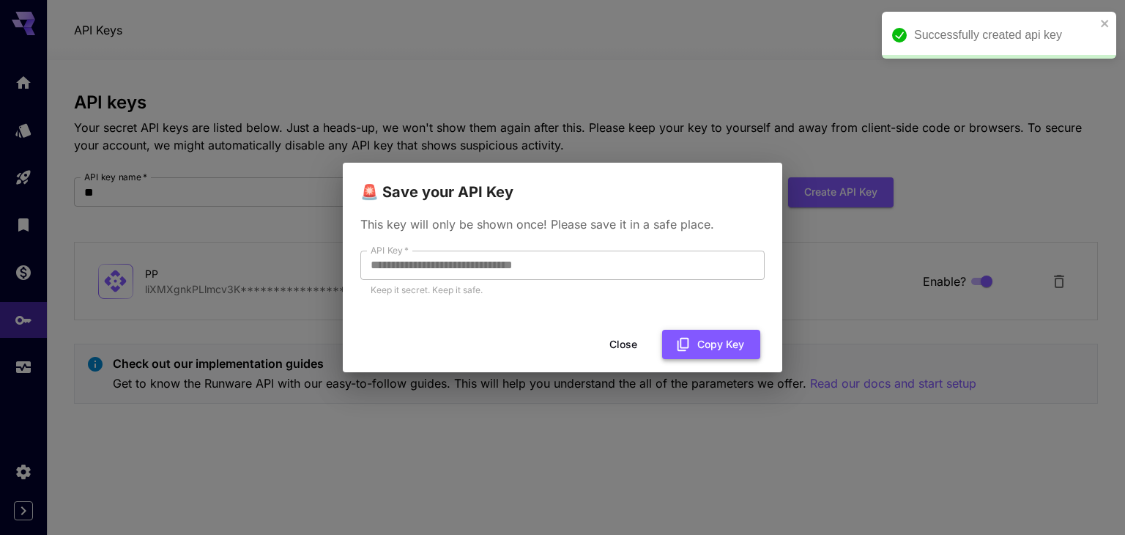
click at [700, 349] on button "Copy Key" at bounding box center [711, 344] width 98 height 30
click at [633, 351] on button "Close" at bounding box center [623, 344] width 66 height 30
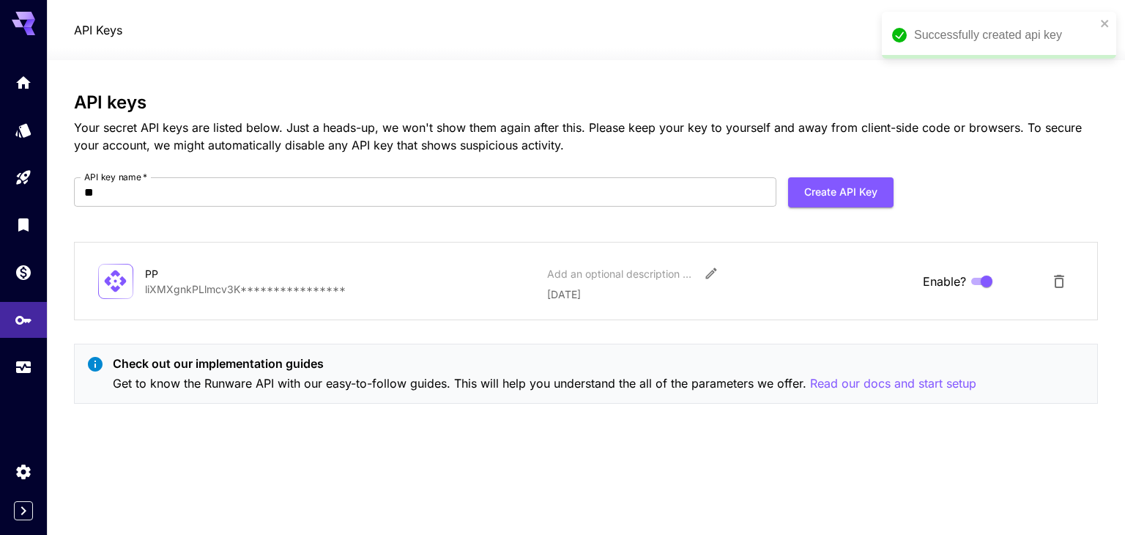
click at [1110, 26] on div "Successfully created api key" at bounding box center [999, 35] width 234 height 47
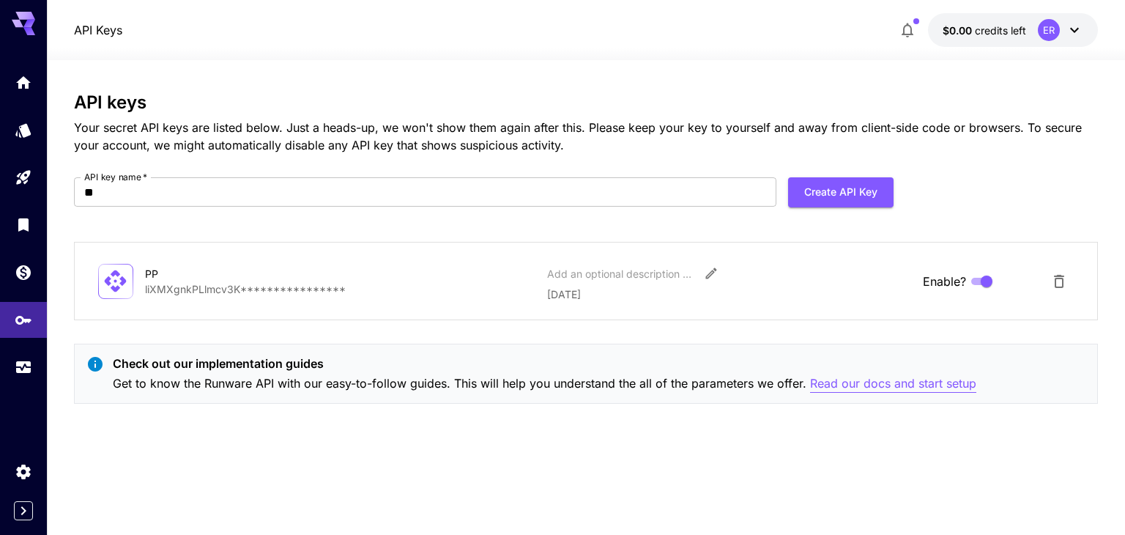
click at [859, 387] on p "Read our docs and start setup" at bounding box center [893, 383] width 166 height 18
click at [16, 271] on icon "Wallet" at bounding box center [25, 268] width 18 height 18
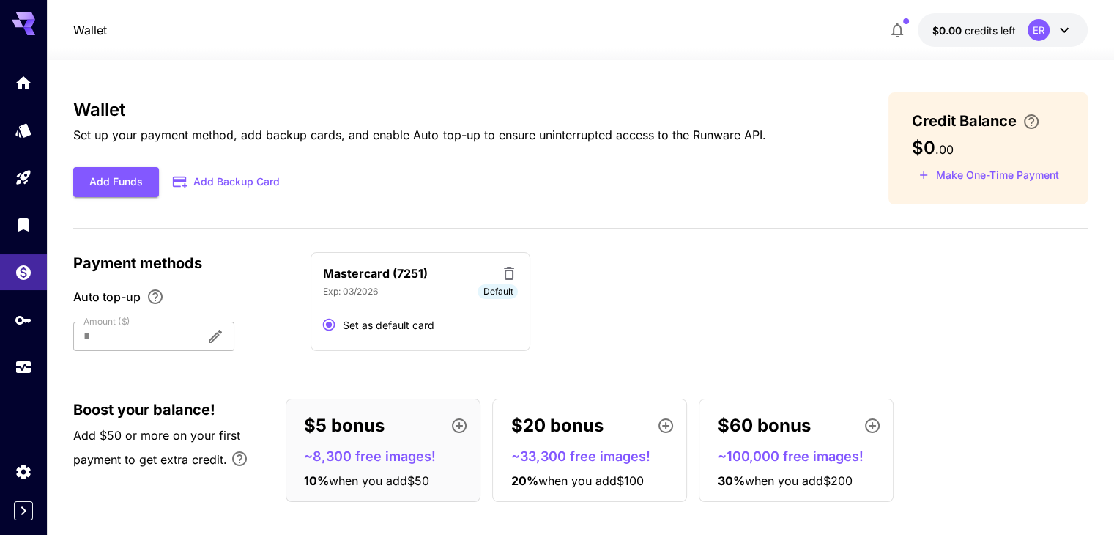
click at [140, 335] on div at bounding box center [133, 335] width 121 height 29
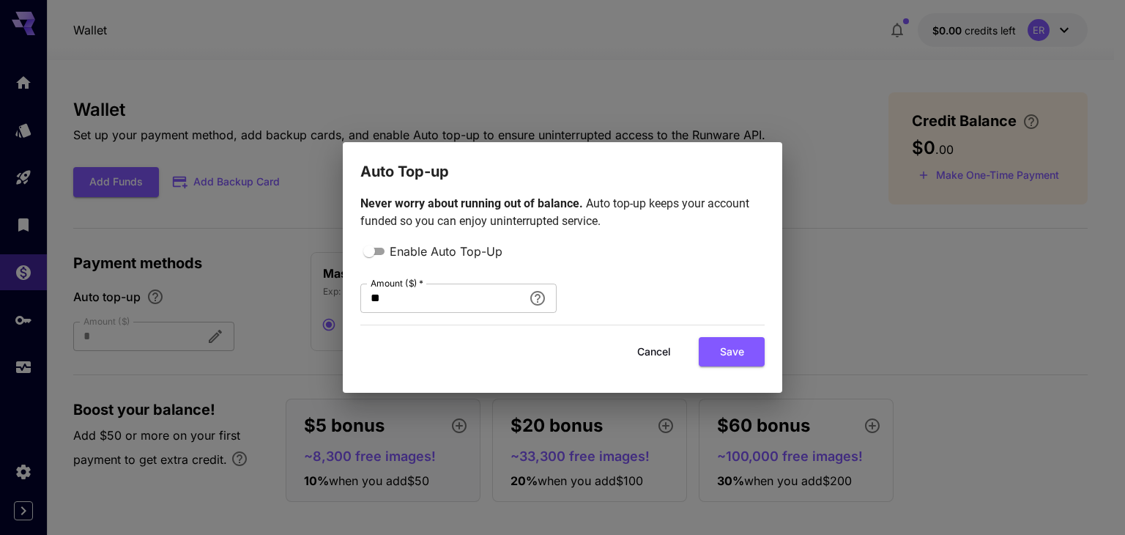
click at [665, 359] on button "Cancel" at bounding box center [654, 352] width 66 height 30
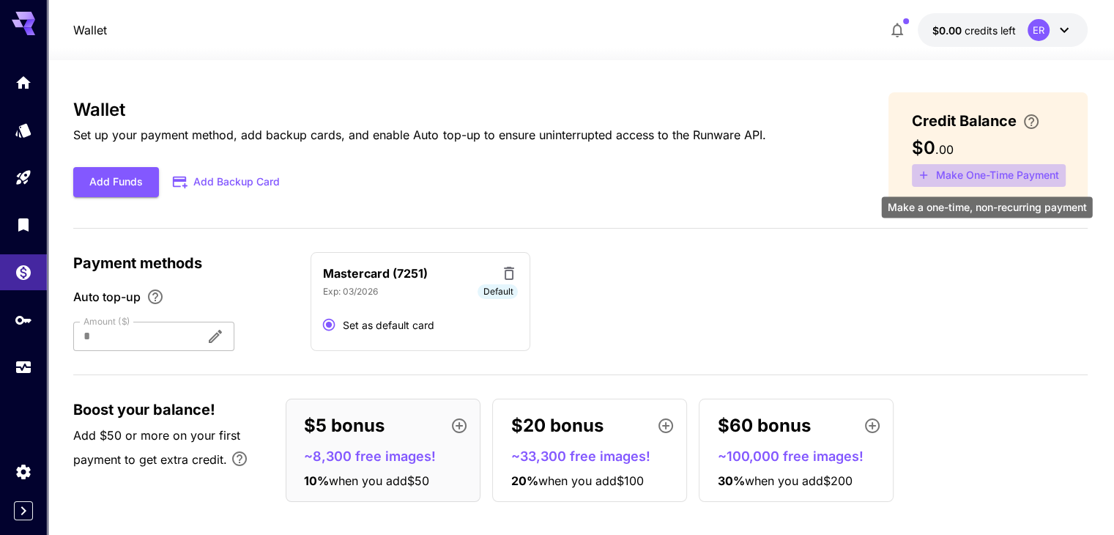
click at [969, 171] on button "Make One-Time Payment" at bounding box center [989, 175] width 154 height 23
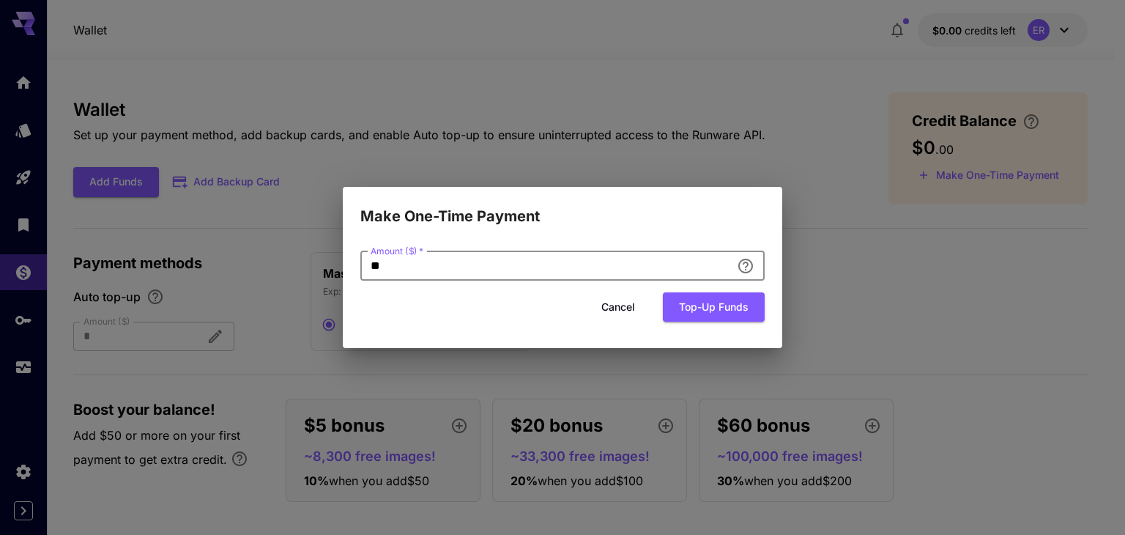
drag, startPoint x: 542, startPoint y: 273, endPoint x: 320, endPoint y: 267, distance: 222.0
click at [321, 267] on div "Make One-Time Payment Amount ($)   * ** Amount ($)   * Cancel Top-up funds" at bounding box center [562, 267] width 1125 height 535
type input "*"
click at [663, 292] on button "Top-up funds" at bounding box center [714, 307] width 102 height 30
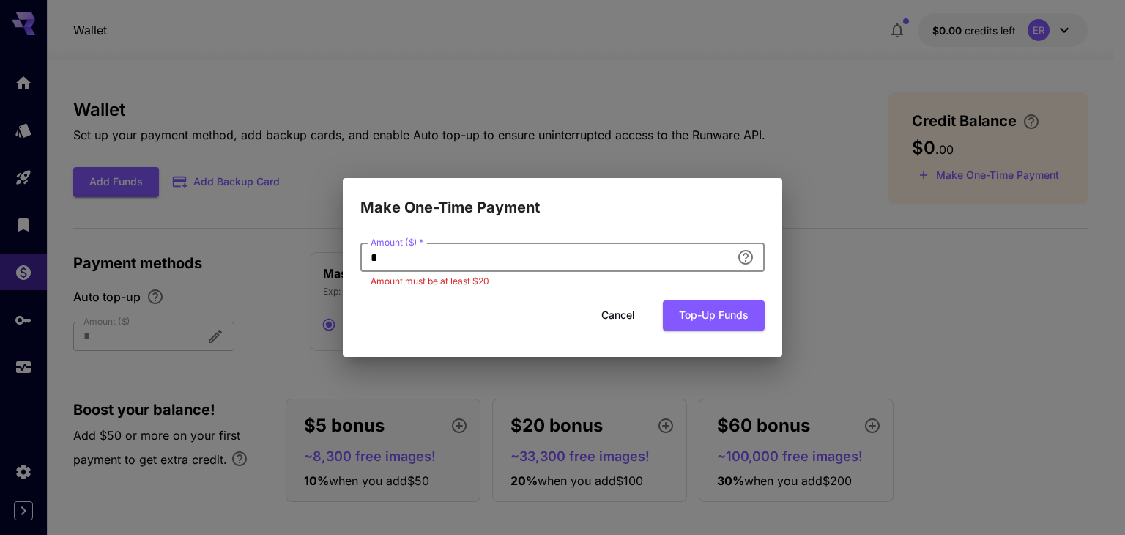
click at [630, 314] on button "Cancel" at bounding box center [618, 315] width 66 height 30
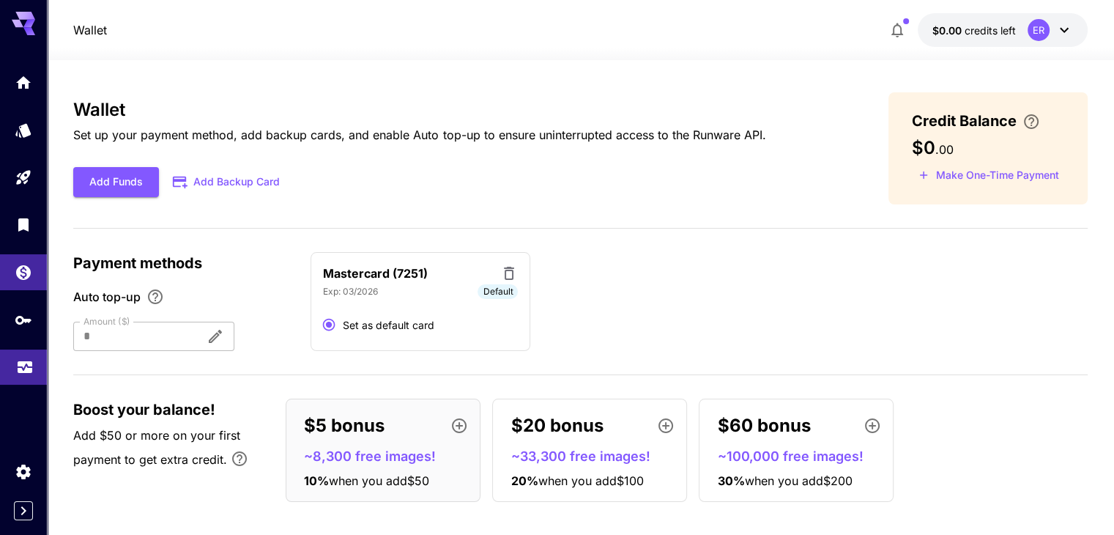
click at [10, 370] on link at bounding box center [23, 367] width 47 height 36
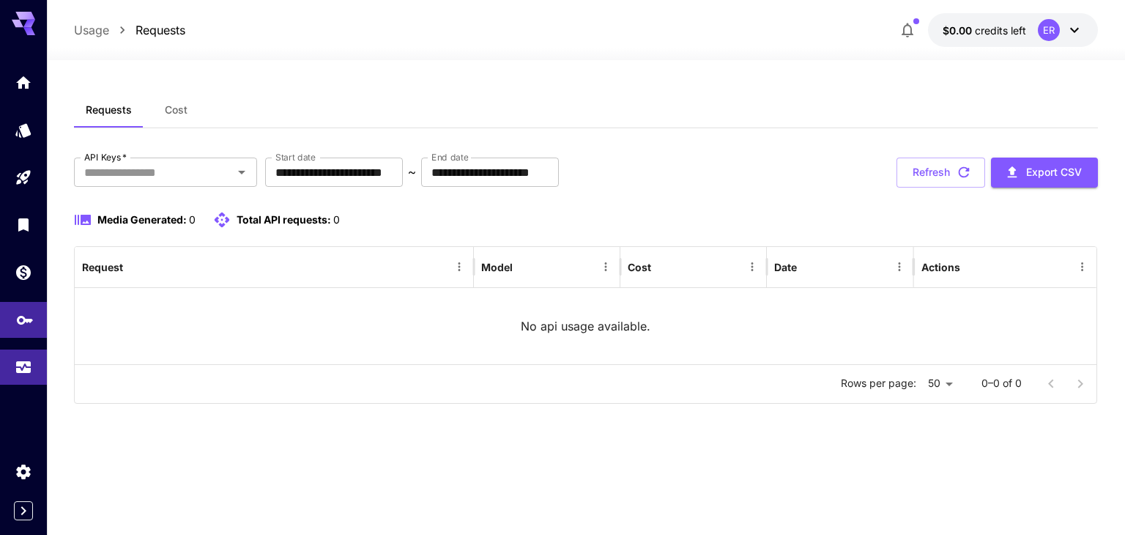
click at [0, 319] on link at bounding box center [23, 320] width 47 height 36
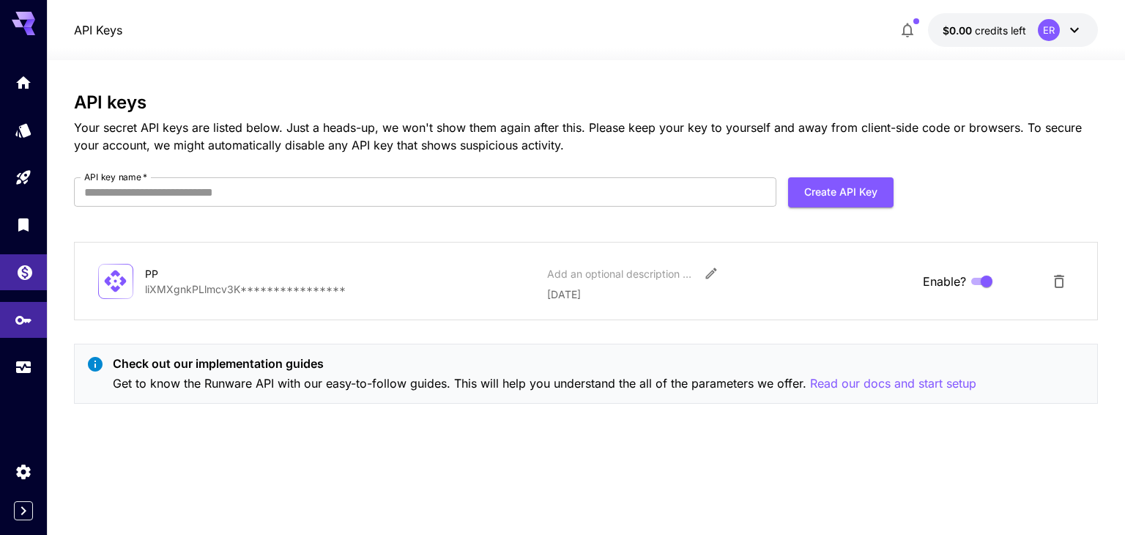
click at [15, 272] on link at bounding box center [23, 272] width 47 height 36
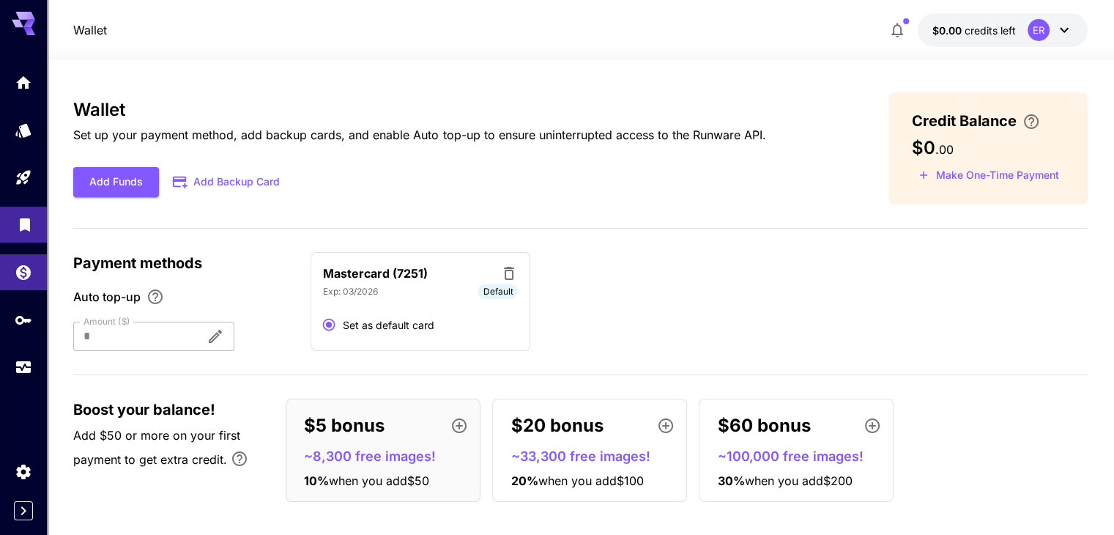
click at [7, 228] on link at bounding box center [23, 224] width 47 height 36
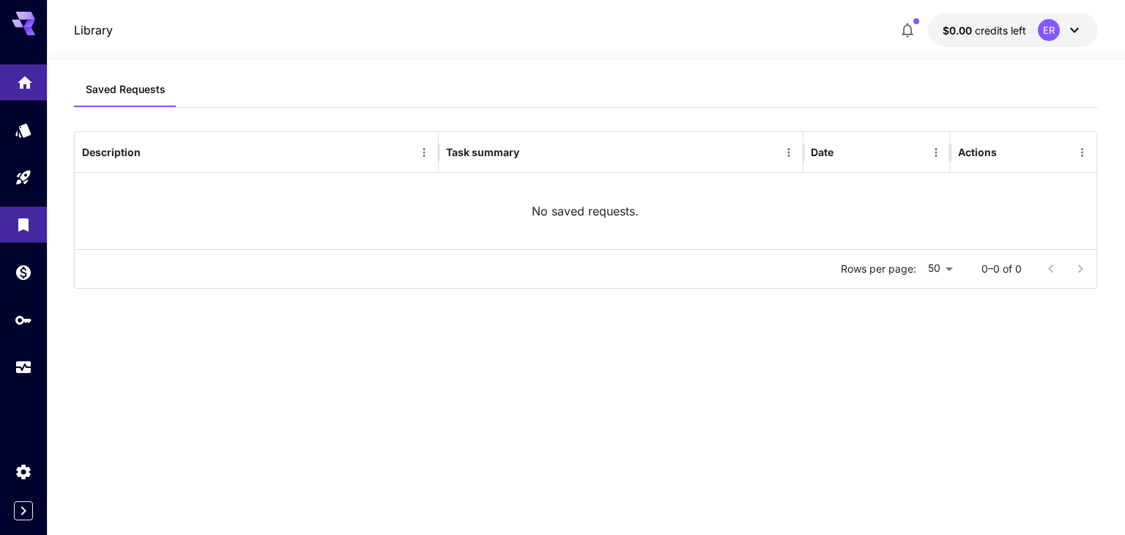
click at [27, 80] on icon "Home" at bounding box center [25, 78] width 15 height 12
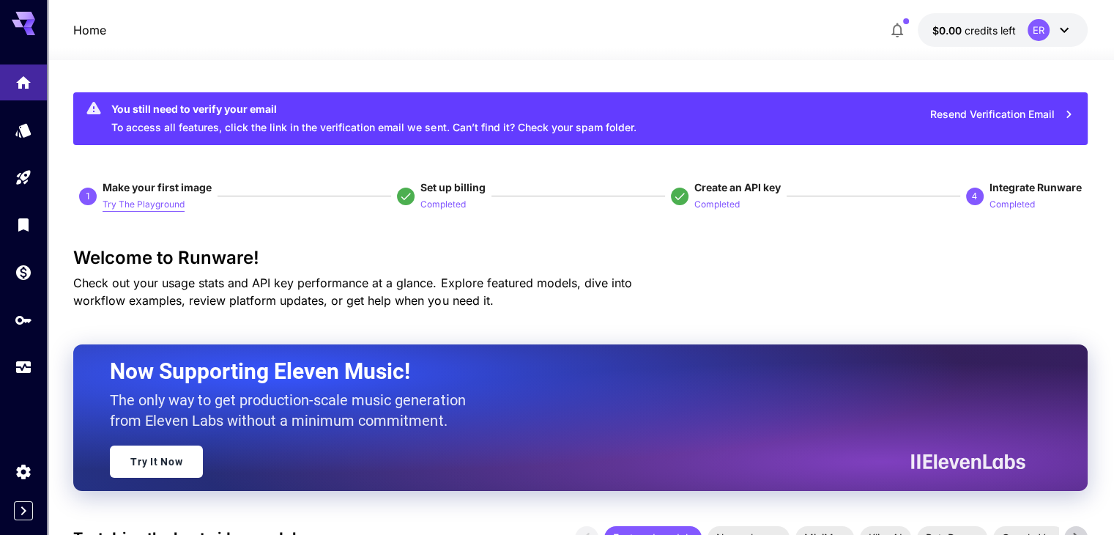
click at [144, 203] on p "Try The Playground" at bounding box center [144, 205] width 82 height 14
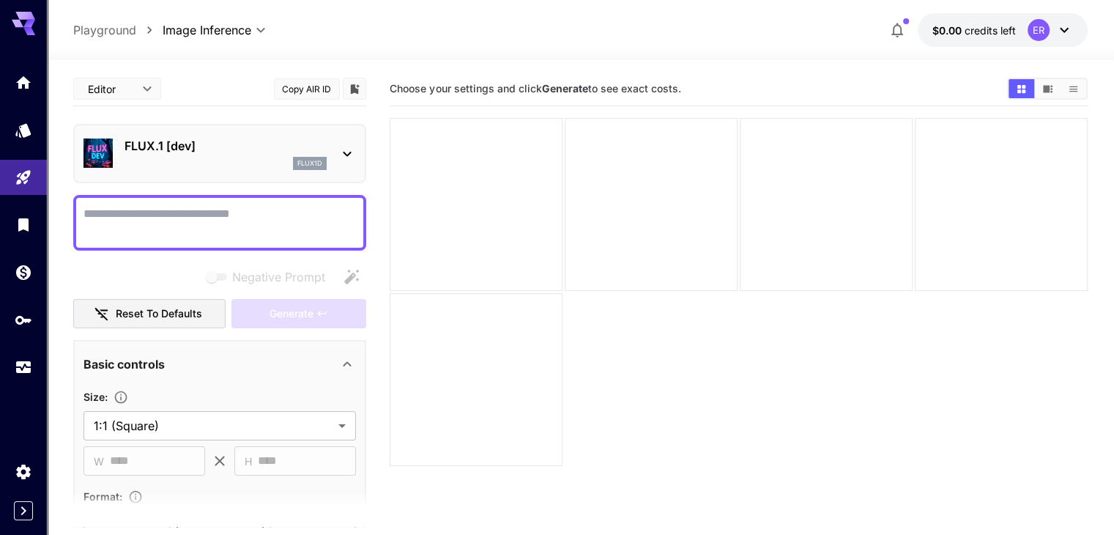
click at [358, 173] on div "FLUX.1 [dev] flux1d" at bounding box center [219, 153] width 293 height 59
click at [354, 167] on div "FLUX.1 [dev] flux1d" at bounding box center [219, 153] width 272 height 45
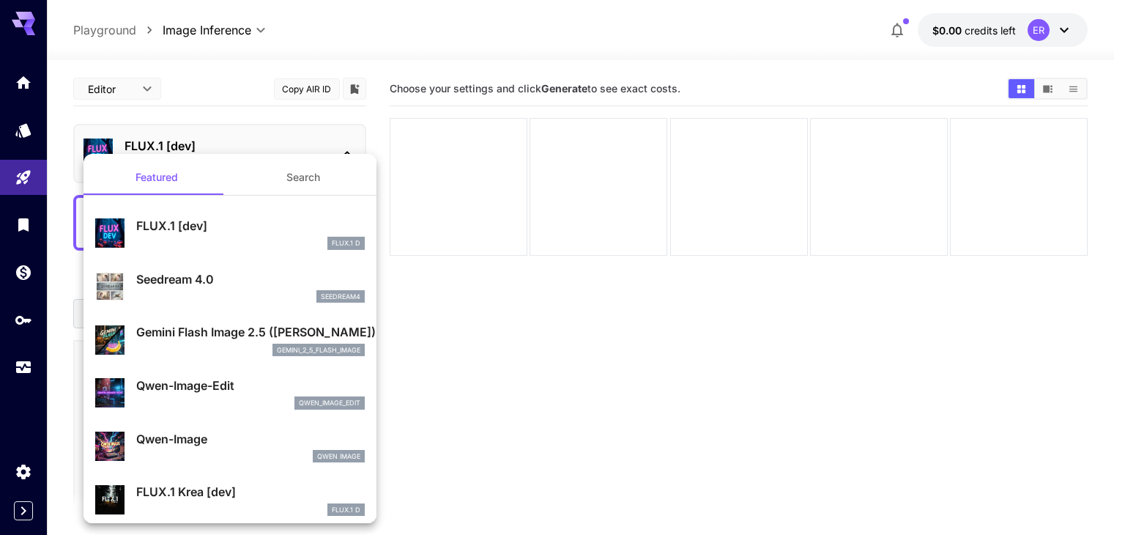
drag, startPoint x: 501, startPoint y: 314, endPoint x: 457, endPoint y: 316, distance: 44.0
click at [501, 315] on div at bounding box center [562, 267] width 1125 height 535
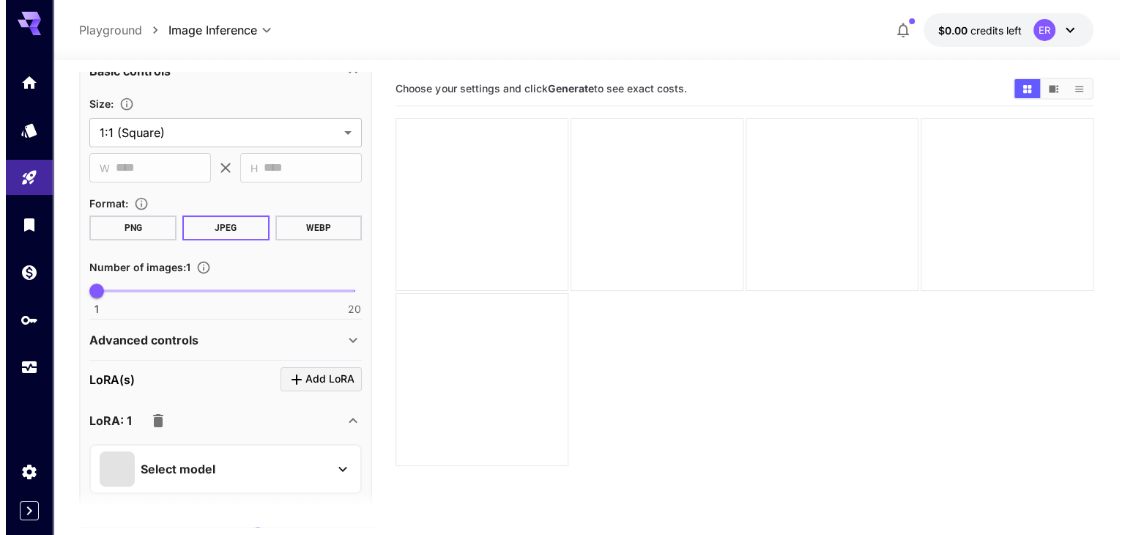
scroll to position [439, 0]
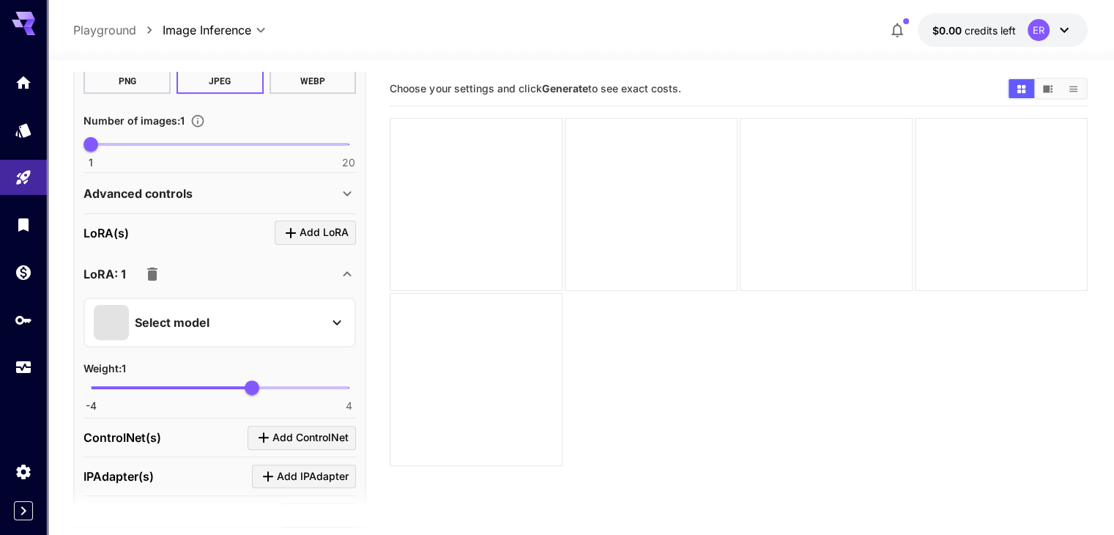
click at [228, 335] on div "Select model" at bounding box center [208, 322] width 228 height 35
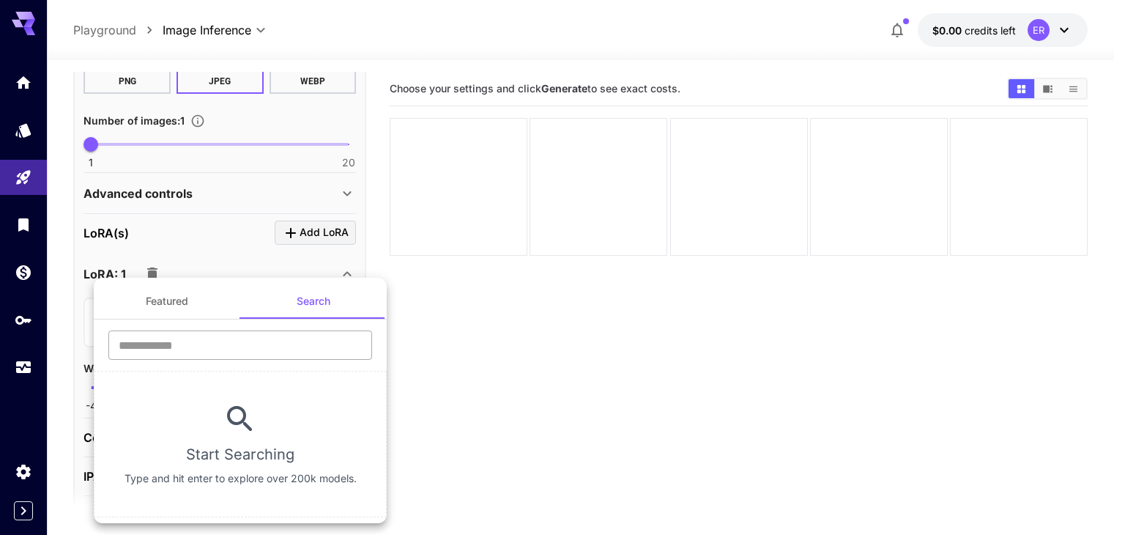
click at [255, 346] on input "text" at bounding box center [240, 344] width 264 height 29
click at [359, 378] on section "Start Searching Type and hit enter to explore over 200k models." at bounding box center [240, 443] width 293 height 146
click at [280, 342] on input "text" at bounding box center [240, 344] width 264 height 29
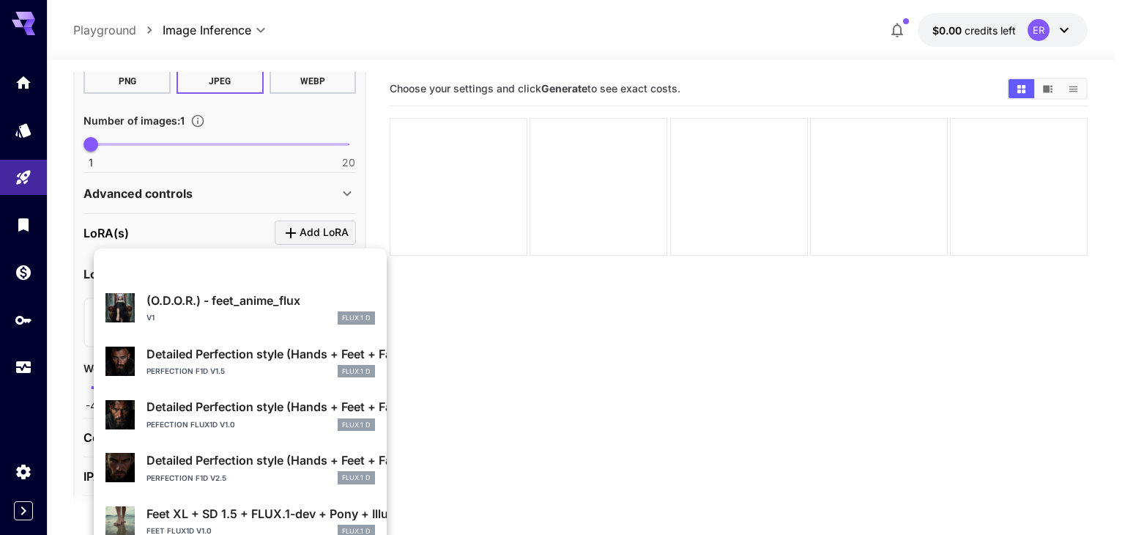
scroll to position [0, 0]
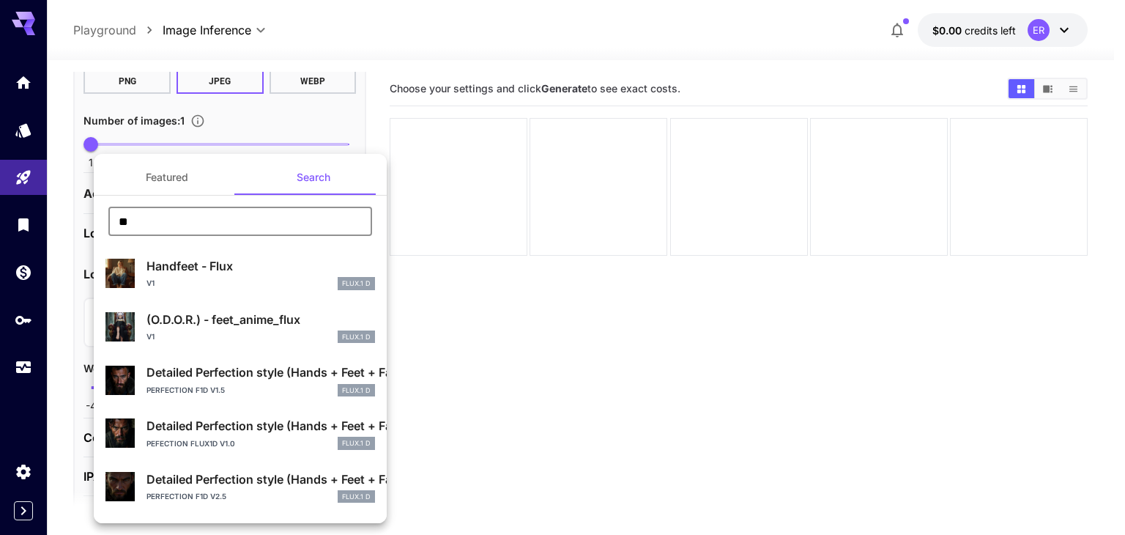
type input "*"
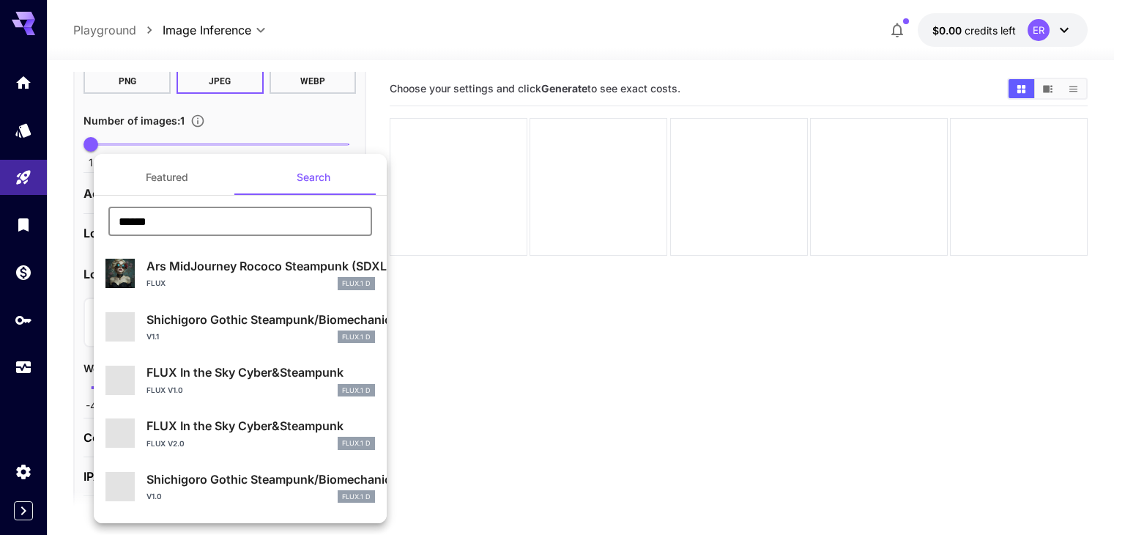
type input "*******"
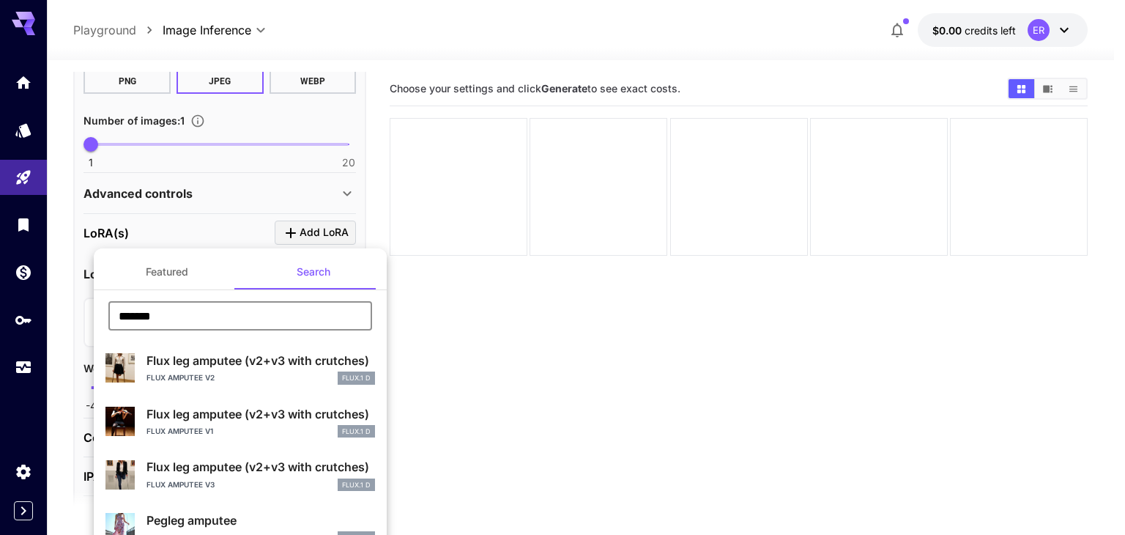
scroll to position [49, 0]
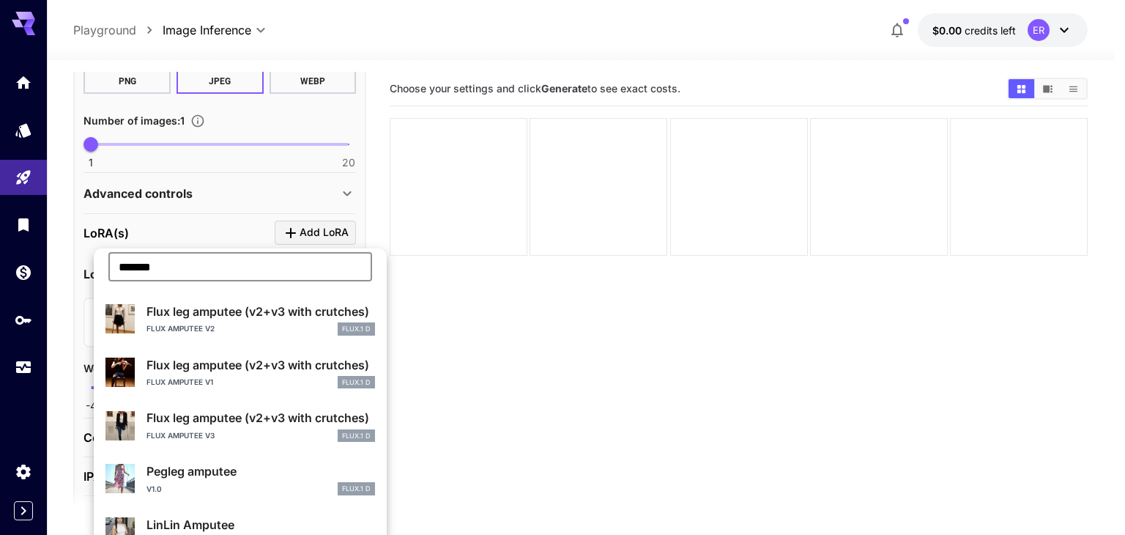
drag, startPoint x: 198, startPoint y: 258, endPoint x: 96, endPoint y: 270, distance: 103.2
click at [96, 270] on div "******* ​" at bounding box center [240, 272] width 293 height 40
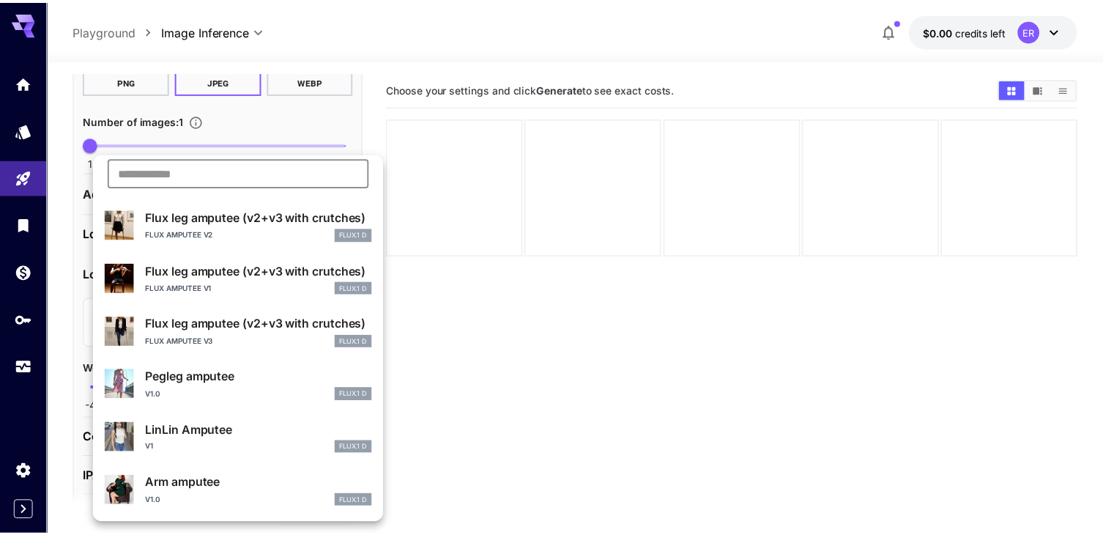
scroll to position [0, 0]
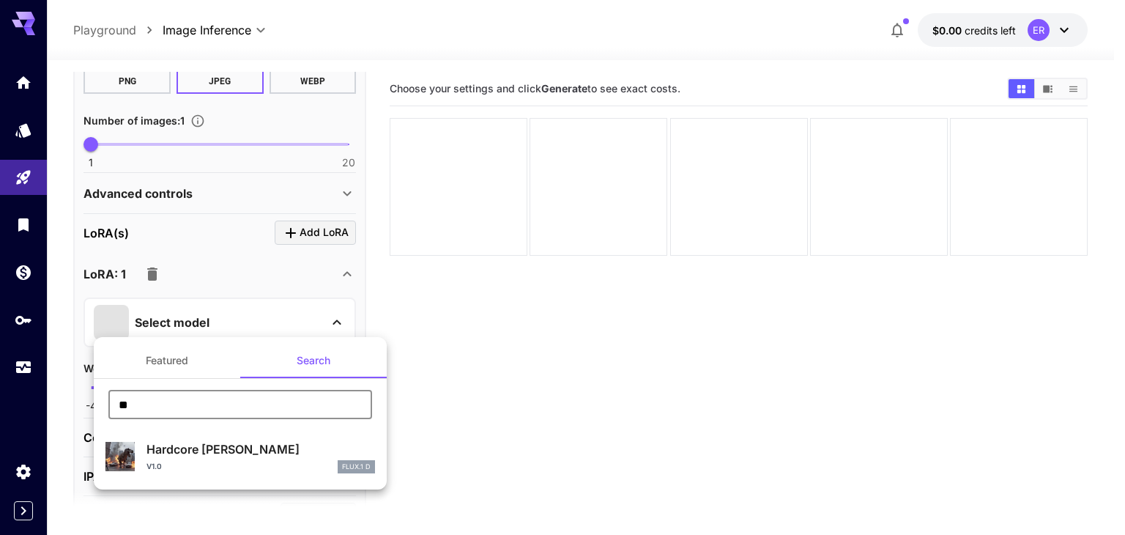
type input "*"
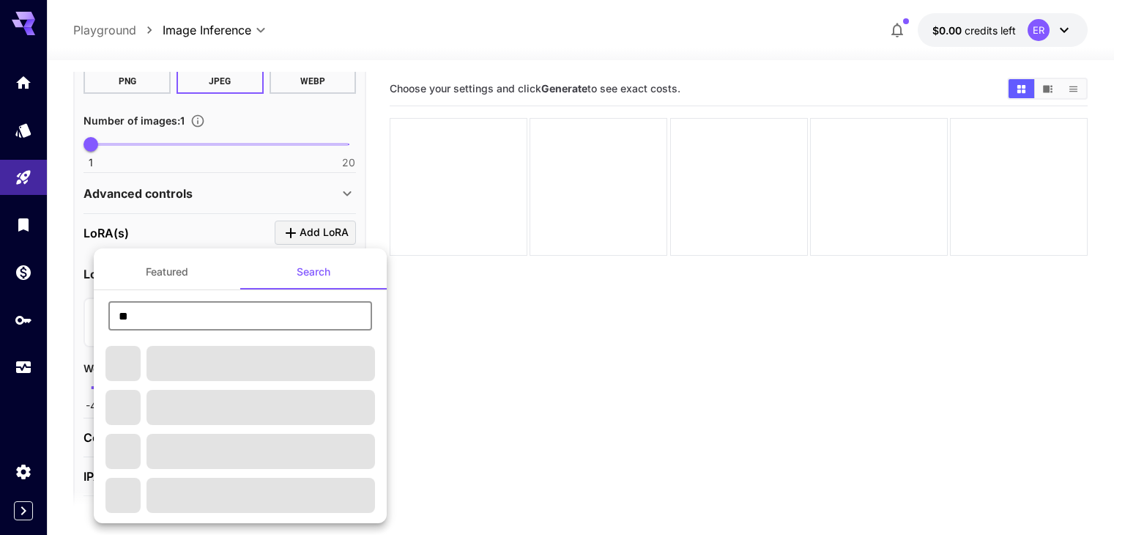
type input "*"
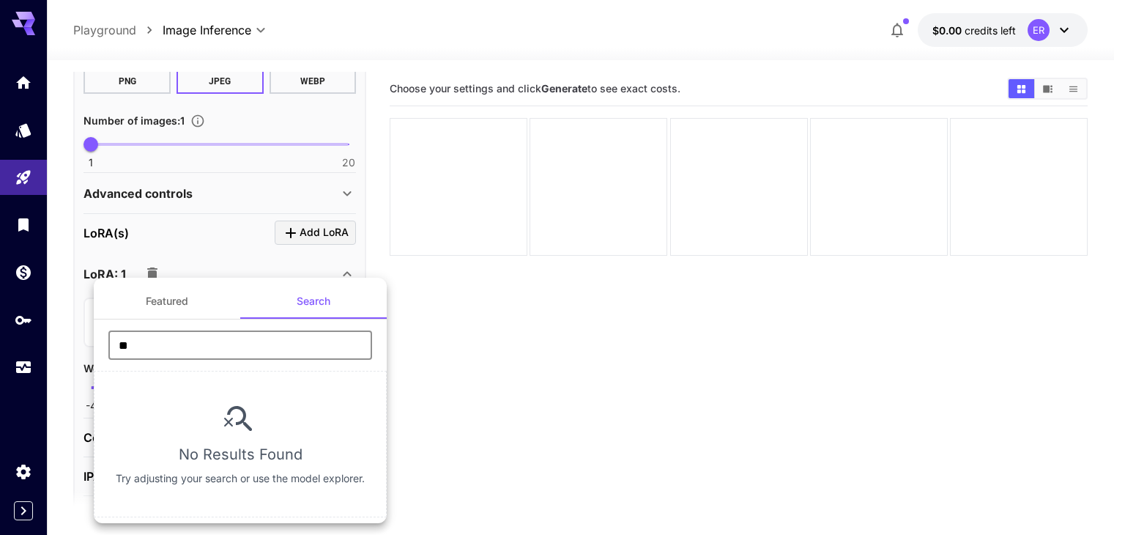
type input "*"
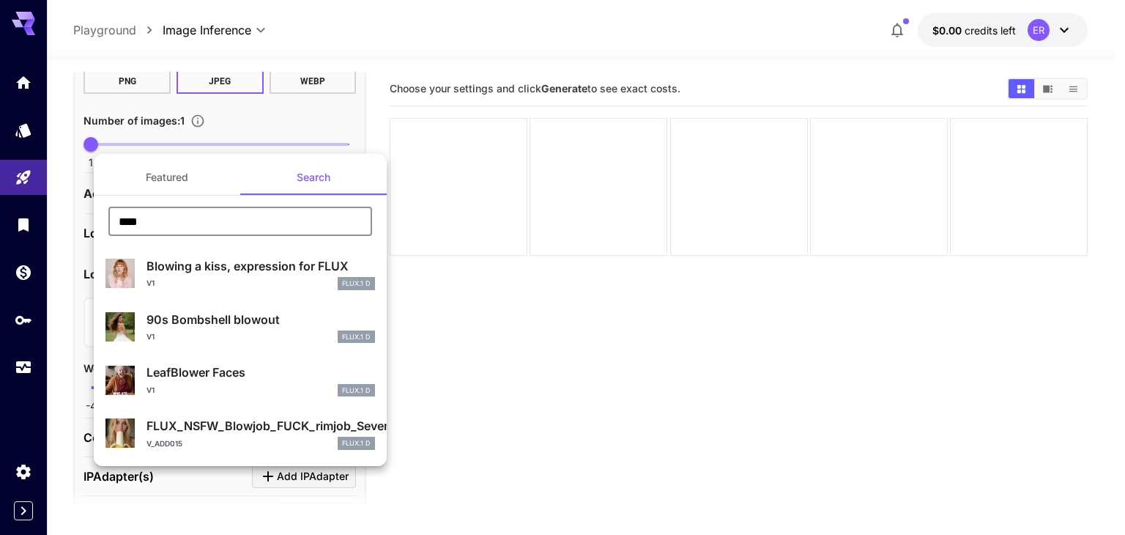
type input "****"
click at [224, 431] on p "FLUX_NSFW_Blowjob_FUCK_rimjob_Sevenof9" at bounding box center [260, 426] width 228 height 18
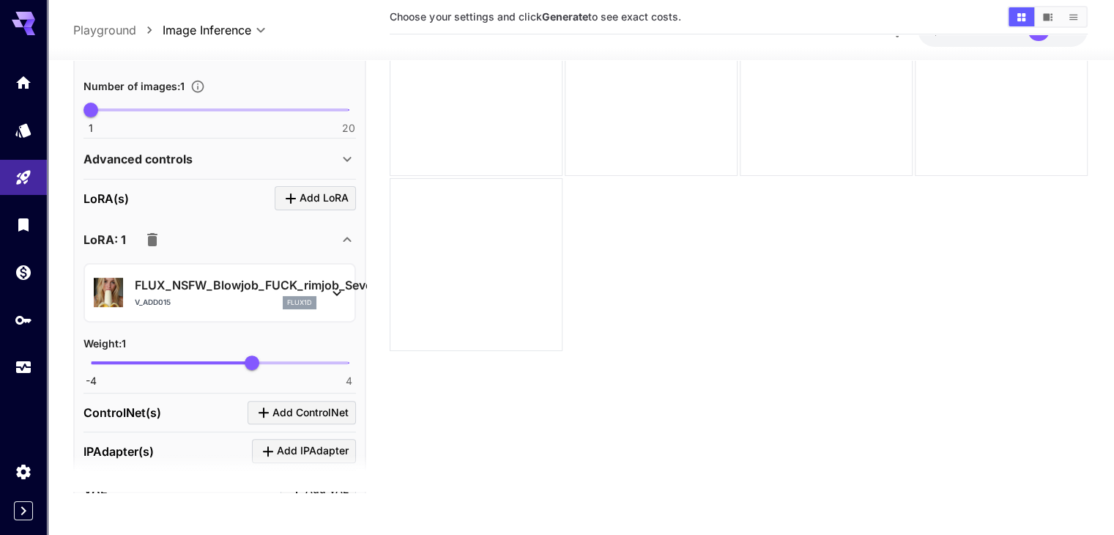
scroll to position [116, 0]
click at [293, 403] on span "Add ControlNet" at bounding box center [310, 411] width 76 height 18
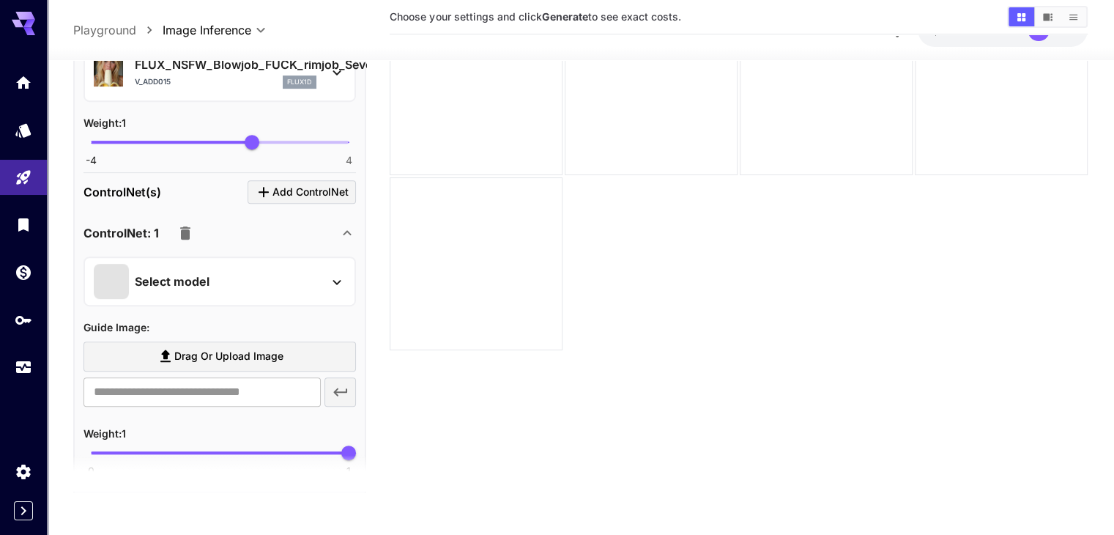
scroll to position [732, 0]
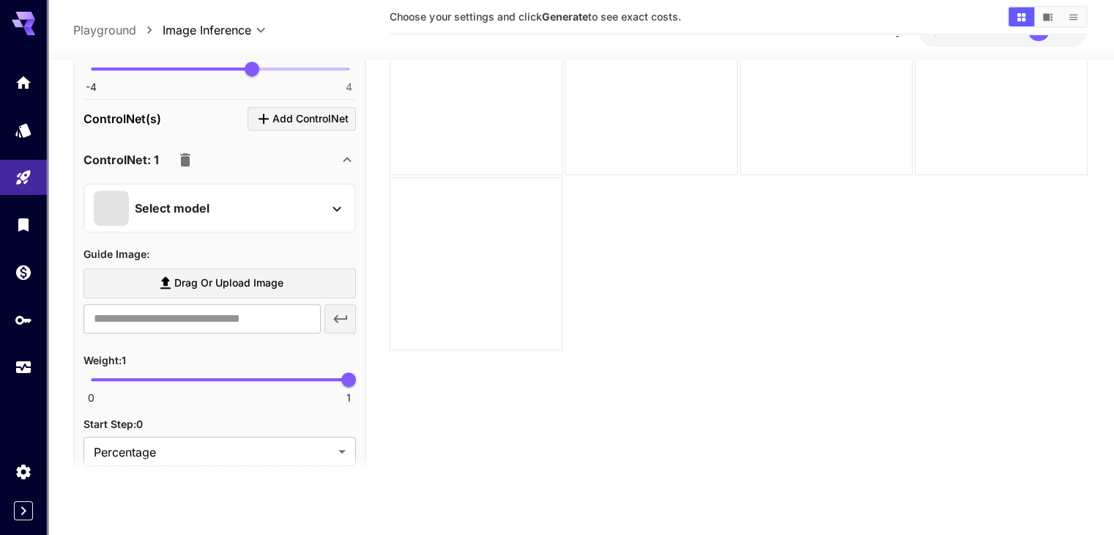
click at [347, 158] on icon at bounding box center [347, 160] width 18 height 18
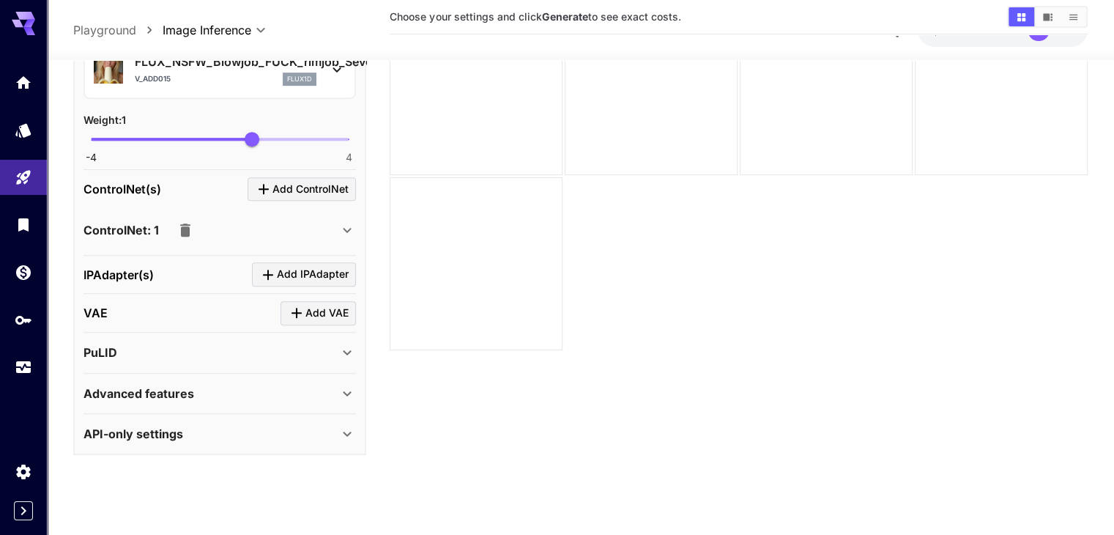
scroll to position [656, 0]
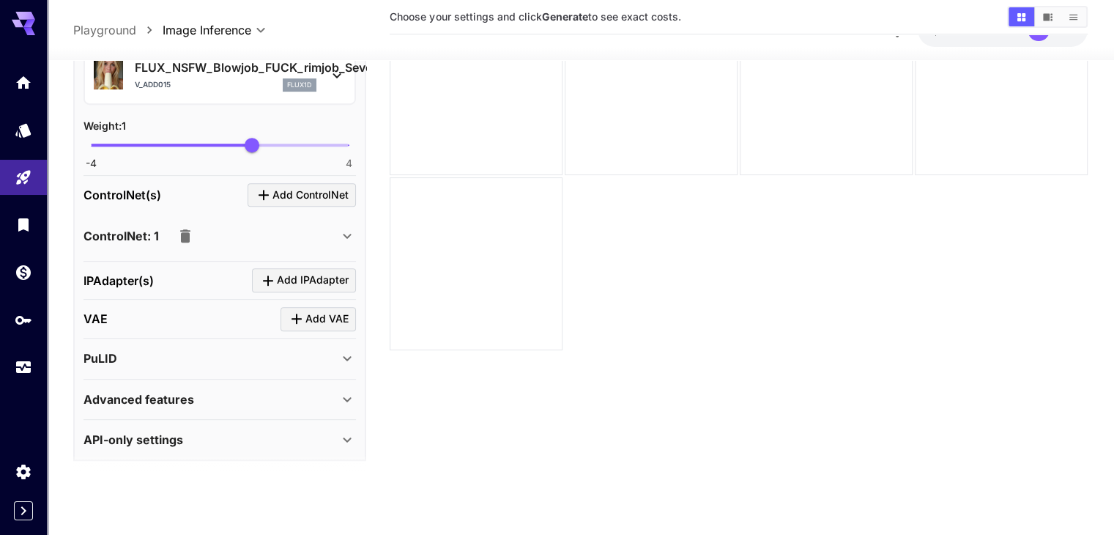
click at [239, 435] on div "API-only settings" at bounding box center [210, 440] width 255 height 18
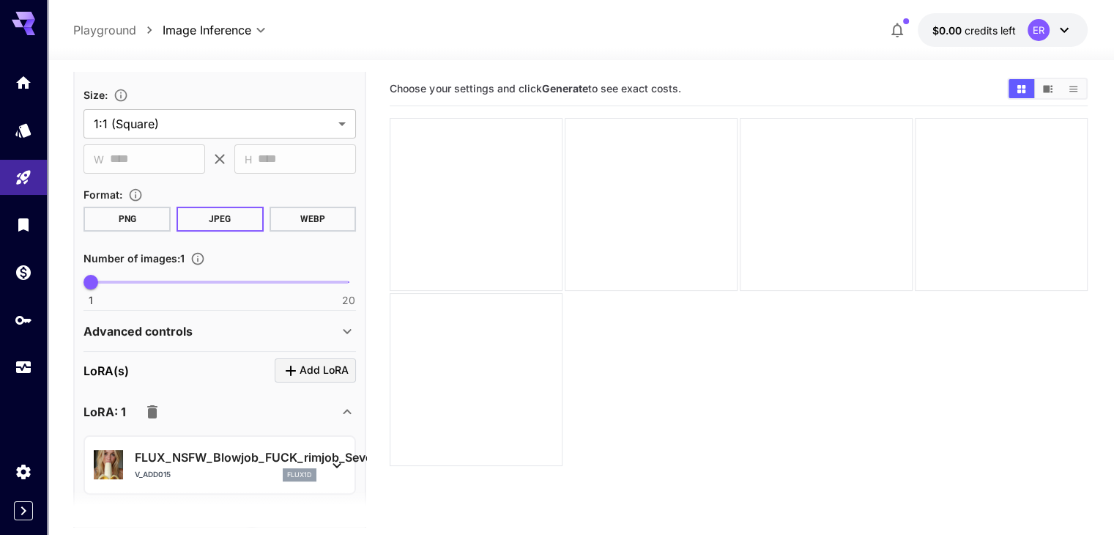
scroll to position [436, 0]
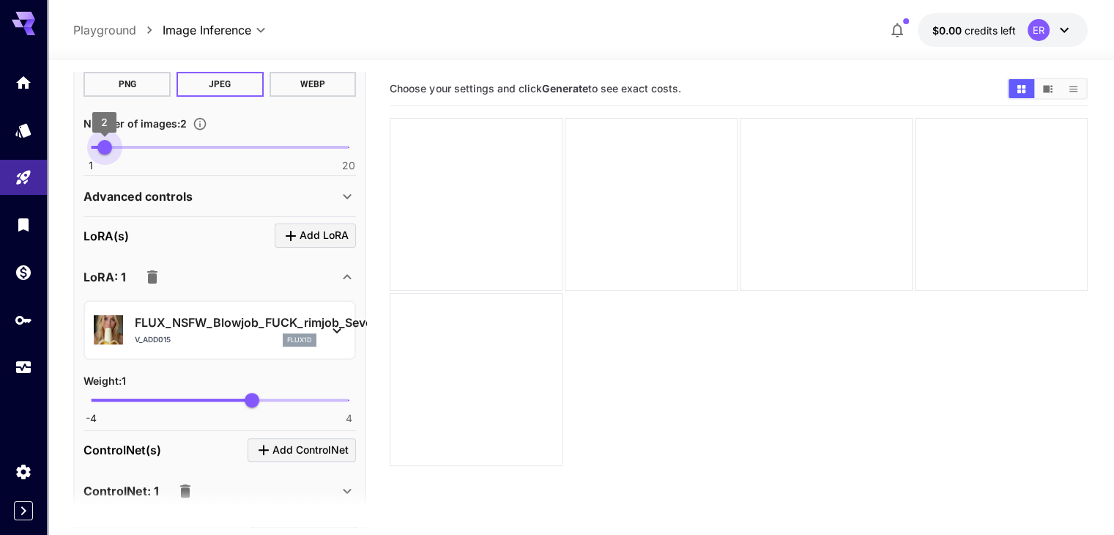
type input "*"
drag, startPoint x: 98, startPoint y: 141, endPoint x: 70, endPoint y: 148, distance: 29.5
click at [70, 148] on section "**********" at bounding box center [580, 355] width 1067 height 590
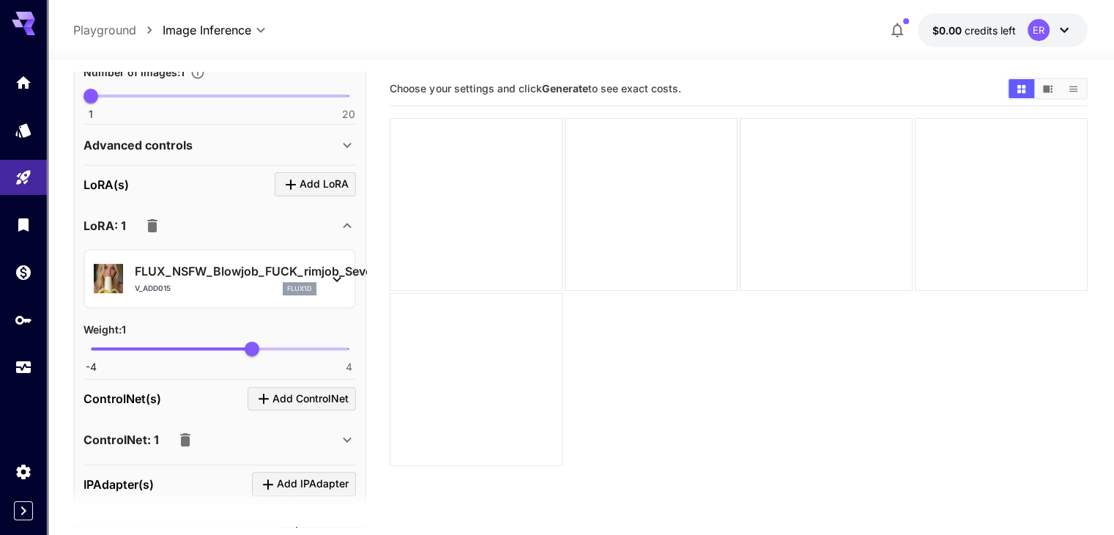
scroll to position [510, 0]
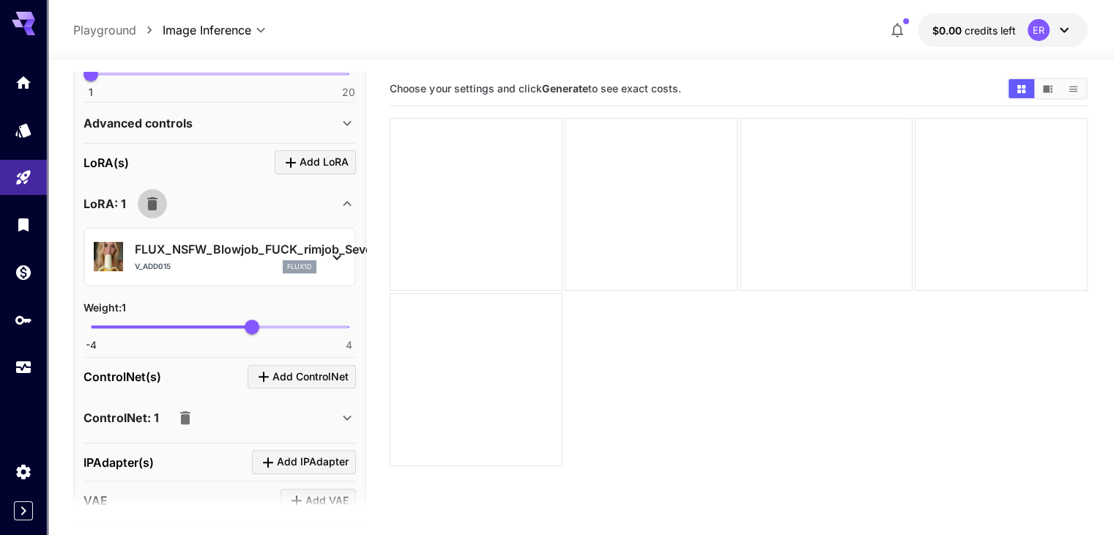
click at [149, 199] on icon "button" at bounding box center [152, 203] width 10 height 13
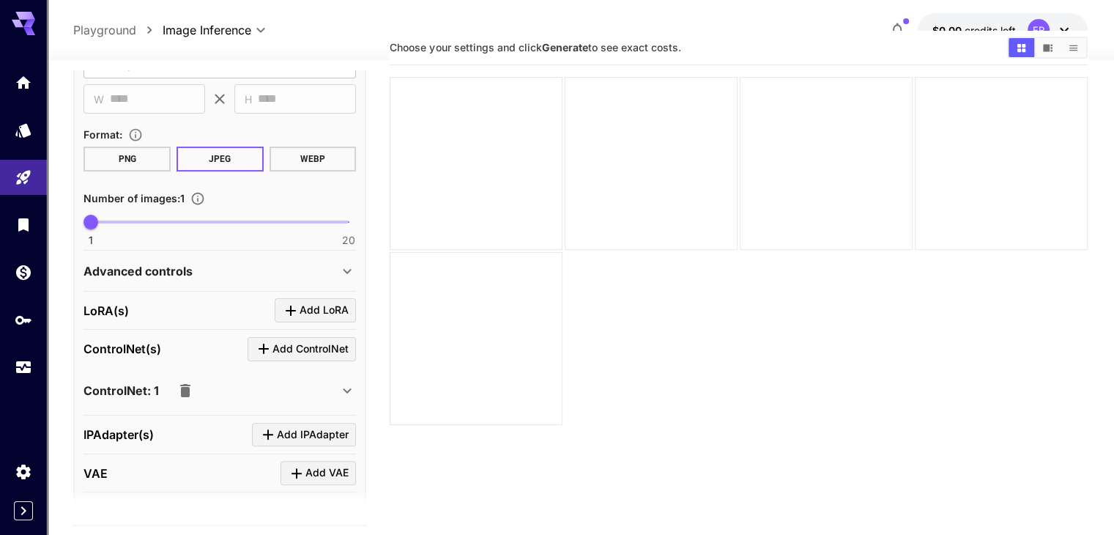
scroll to position [0, 0]
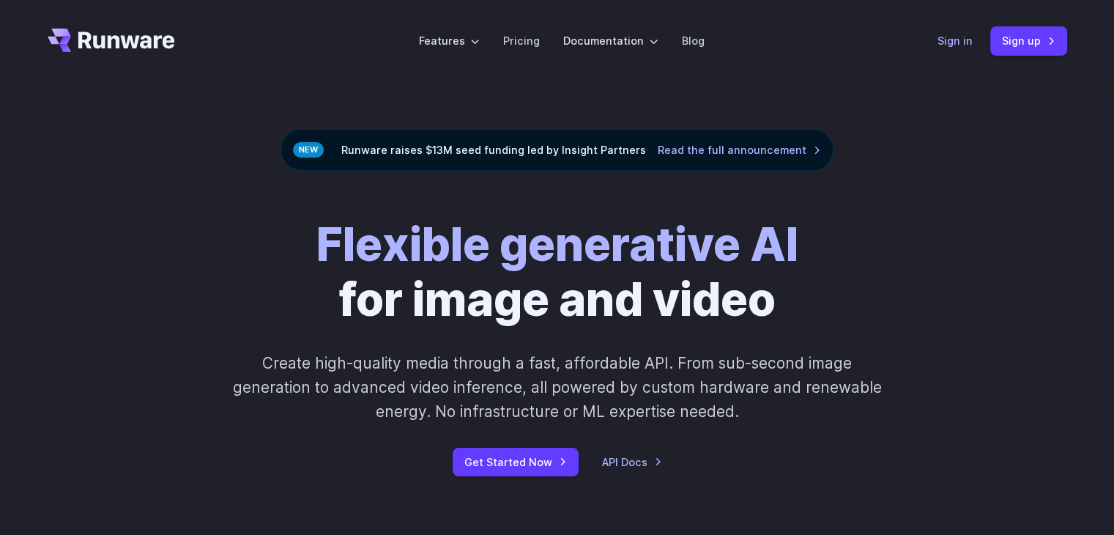
click at [969, 40] on link "Sign in" at bounding box center [954, 40] width 35 height 17
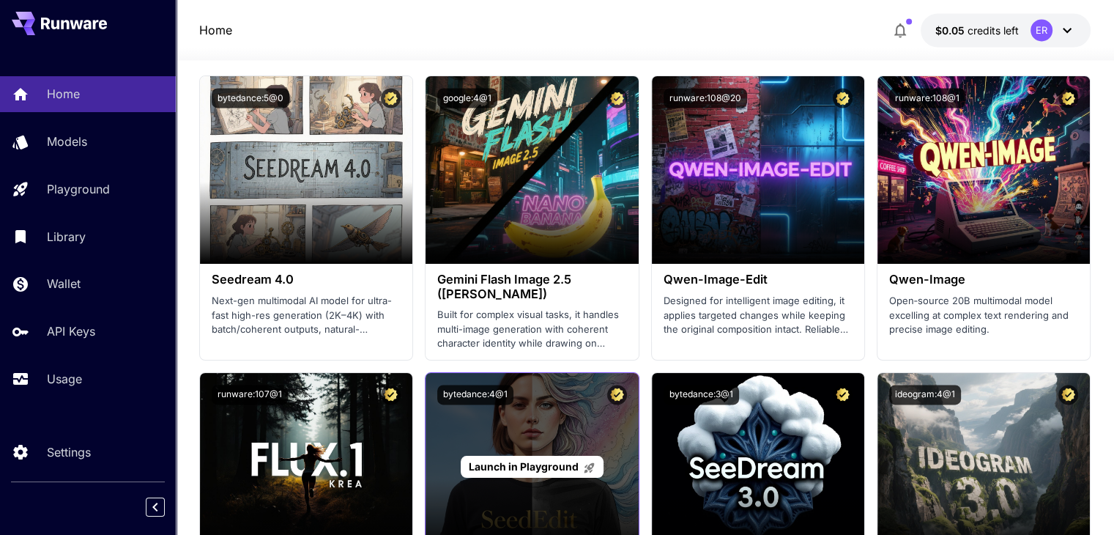
scroll to position [2123, 0]
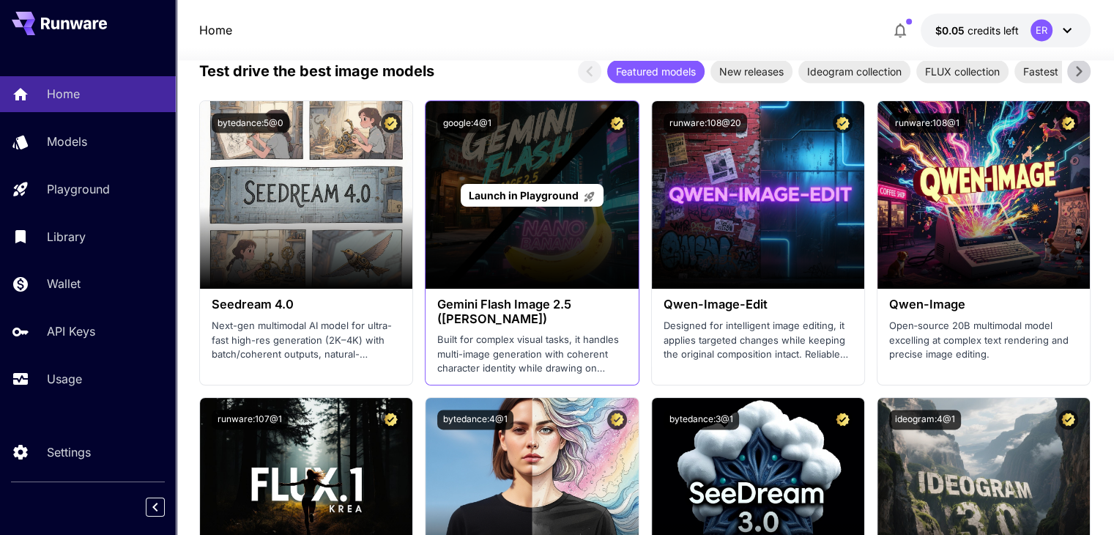
click at [532, 191] on span "Launch in Playground" at bounding box center [524, 195] width 110 height 12
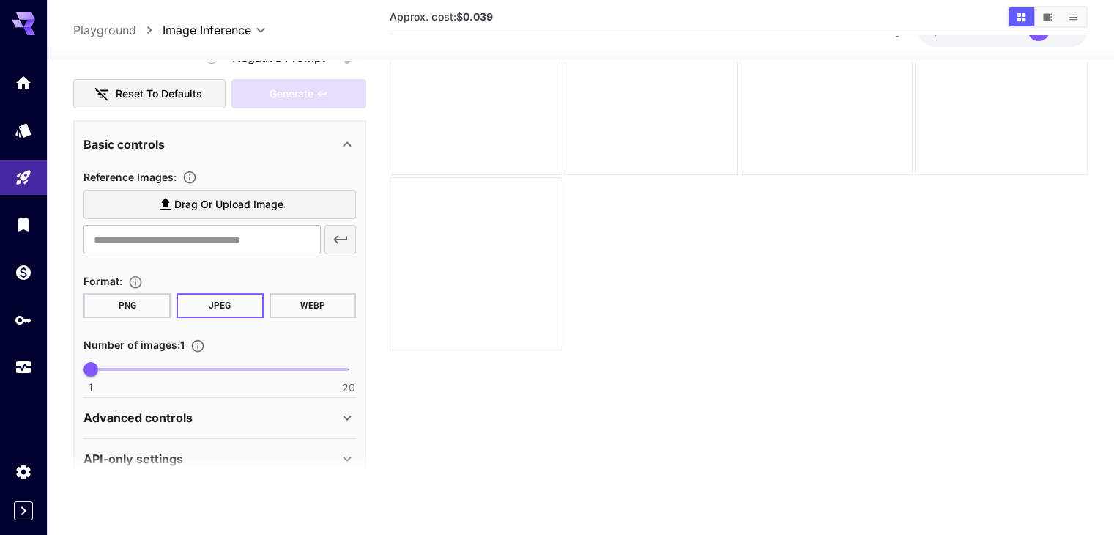
scroll to position [224, 0]
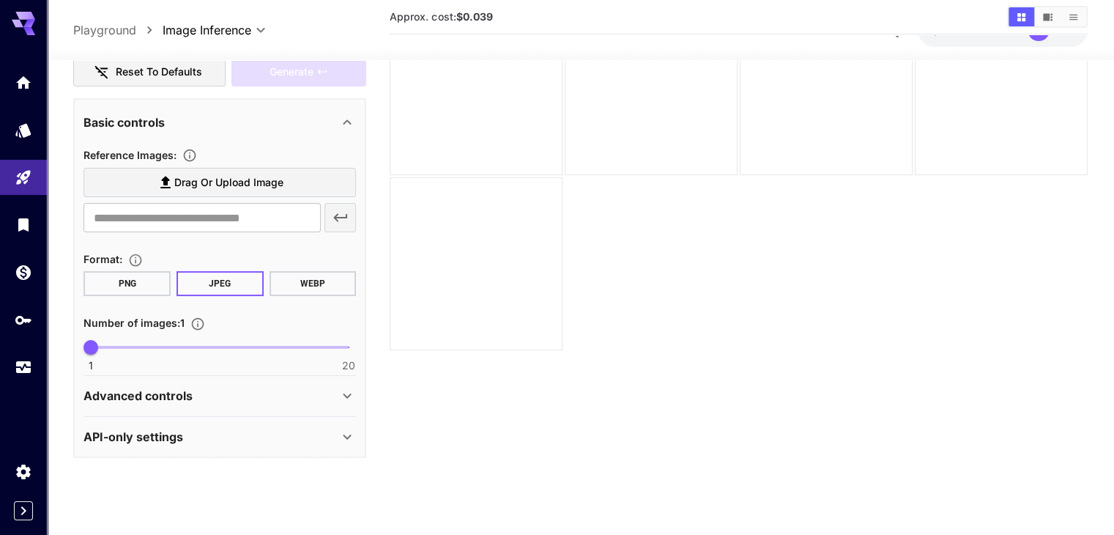
click at [868, 273] on section "Approx. cost: $0.039" at bounding box center [738, 223] width 697 height 535
